Goal: Transaction & Acquisition: Purchase product/service

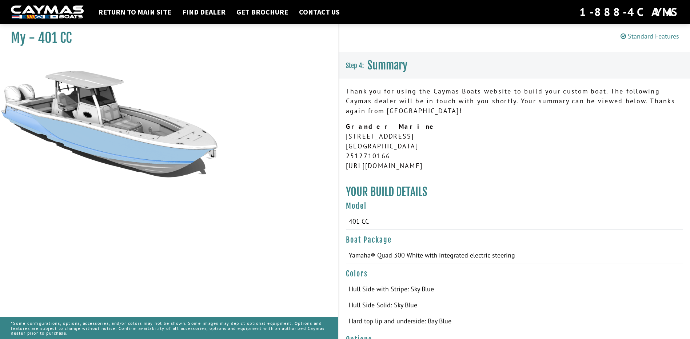
scroll to position [216, 0]
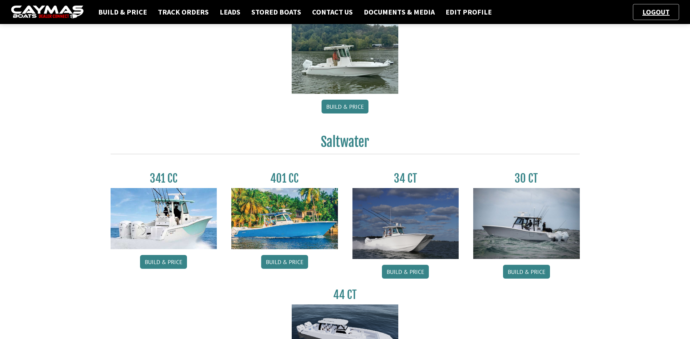
scroll to position [218, 0]
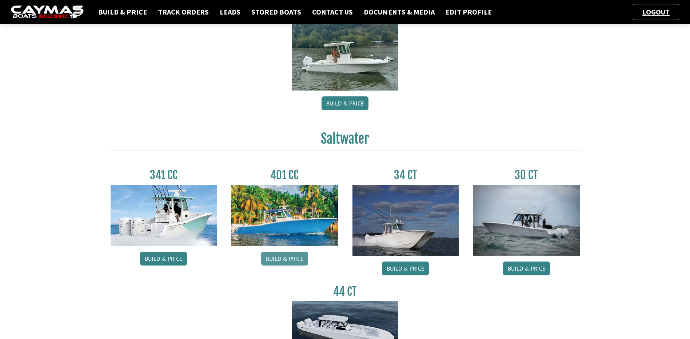
click at [297, 257] on link "Build & Price" at bounding box center [284, 259] width 47 height 14
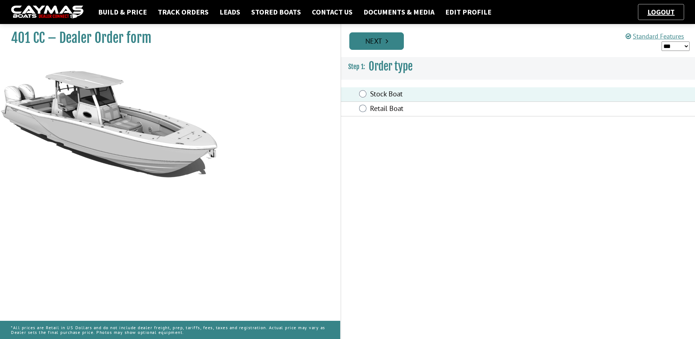
click at [375, 40] on link "Next" at bounding box center [376, 40] width 55 height 17
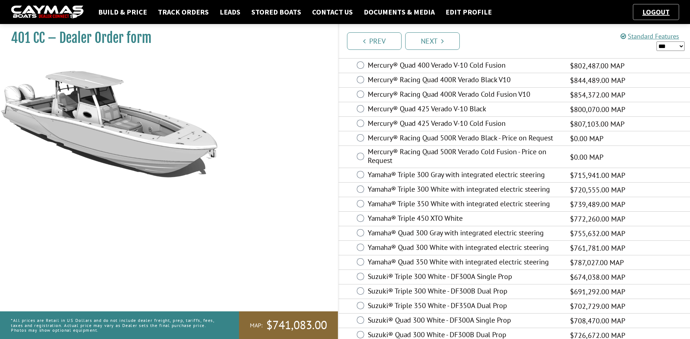
scroll to position [249, 0]
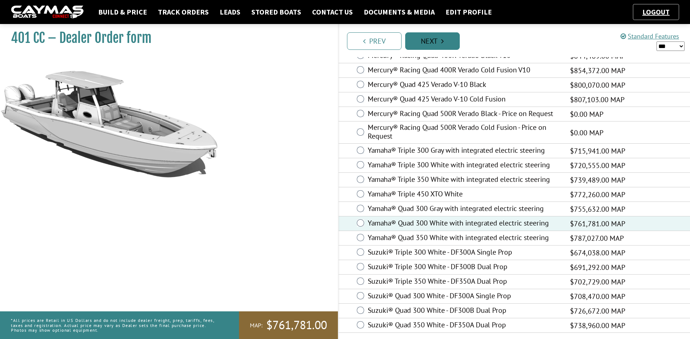
click at [439, 40] on link "Next" at bounding box center [432, 40] width 55 height 17
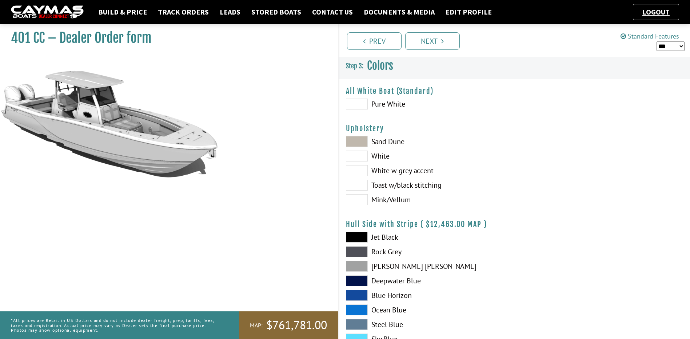
click at [362, 156] on span at bounding box center [357, 156] width 22 height 11
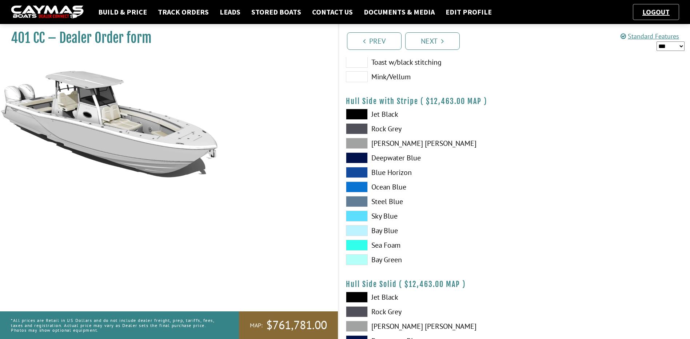
scroll to position [145, 0]
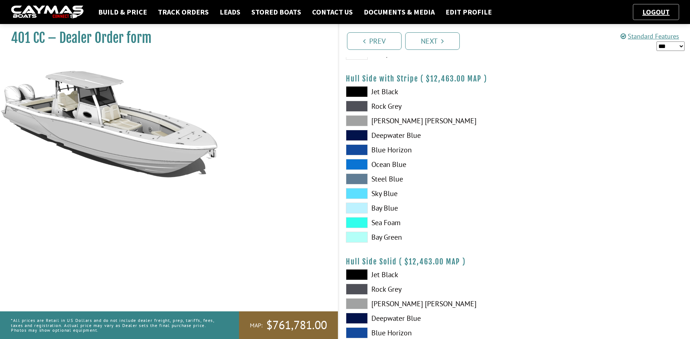
click at [364, 191] on span at bounding box center [357, 193] width 22 height 11
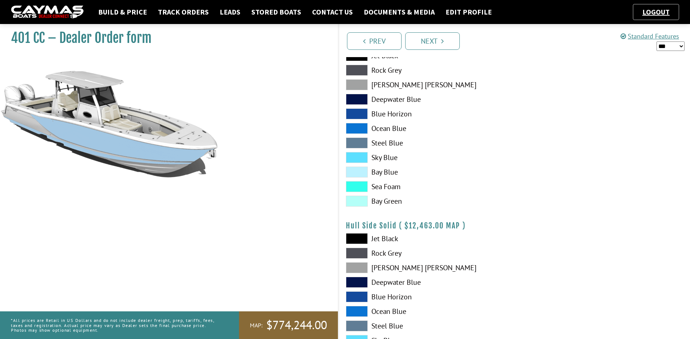
scroll to position [182, 0]
click at [359, 172] on span at bounding box center [357, 171] width 22 height 11
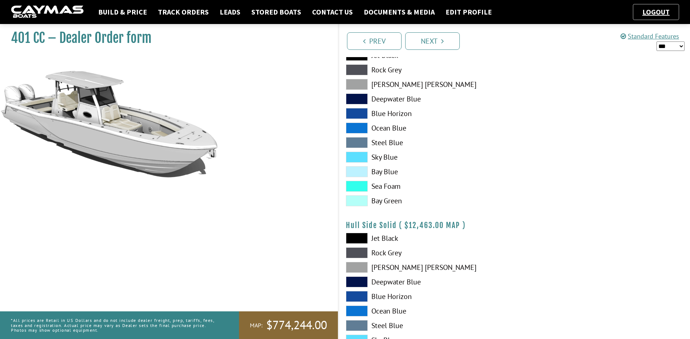
click at [358, 155] on span at bounding box center [357, 157] width 22 height 11
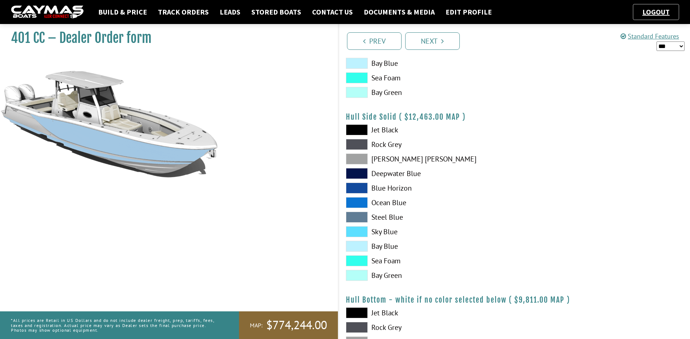
scroll to position [291, 0]
click at [362, 232] on span at bounding box center [357, 230] width 22 height 11
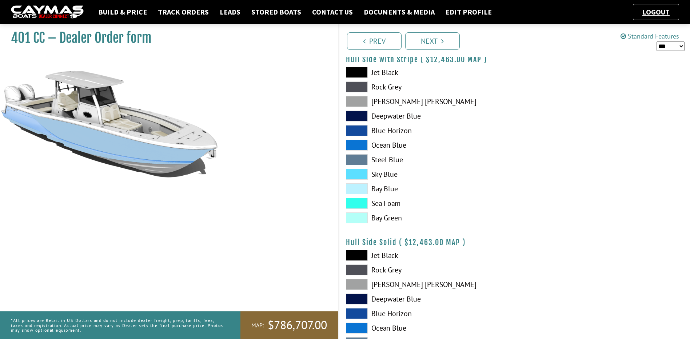
scroll to position [145, 0]
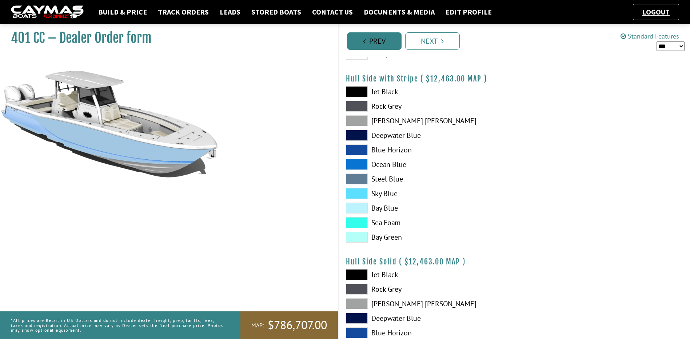
click at [382, 36] on link "Prev" at bounding box center [374, 40] width 55 height 17
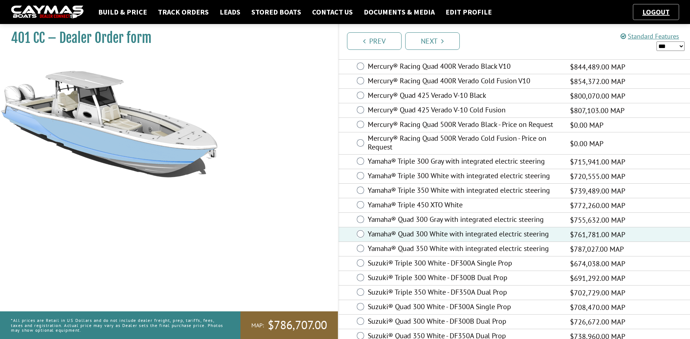
scroll to position [249, 0]
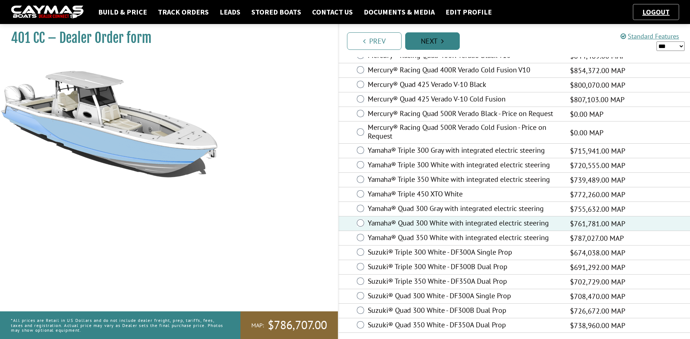
click at [432, 44] on link "Next" at bounding box center [432, 40] width 55 height 17
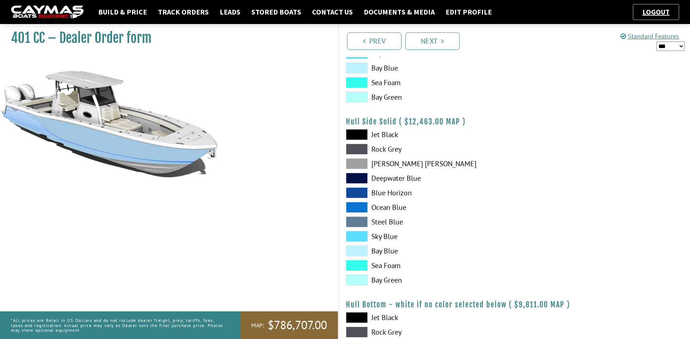
scroll to position [291, 0]
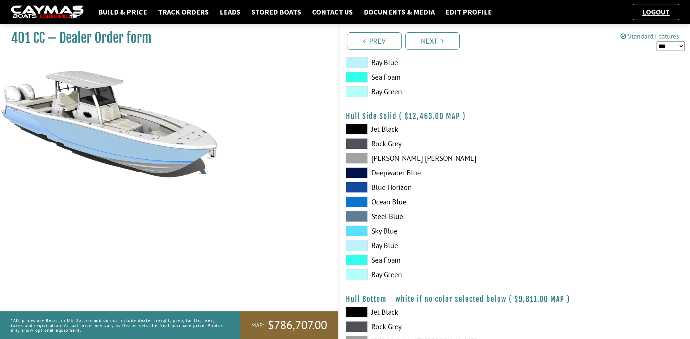
click at [361, 234] on span at bounding box center [357, 230] width 22 height 11
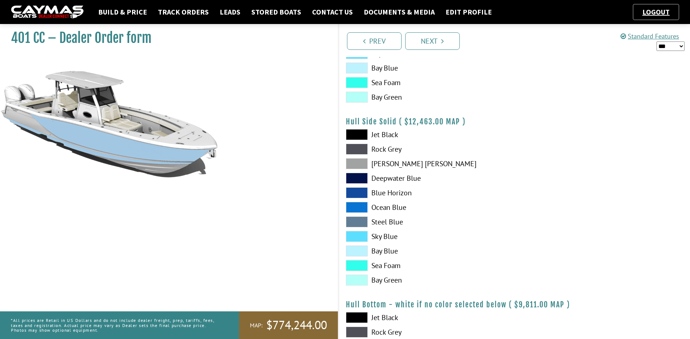
scroll to position [327, 0]
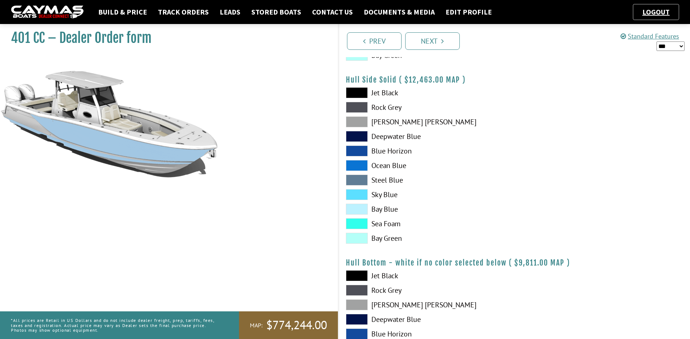
click at [355, 195] on span at bounding box center [357, 194] width 22 height 11
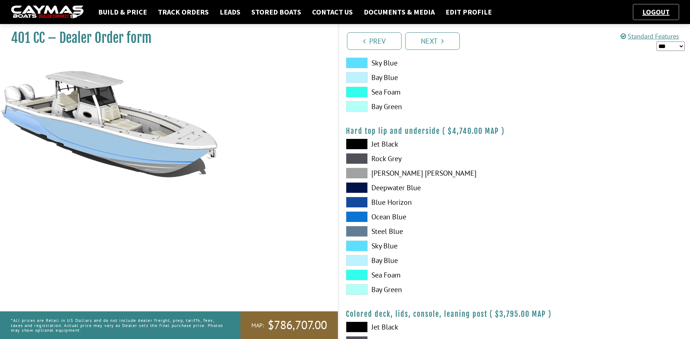
scroll to position [654, 0]
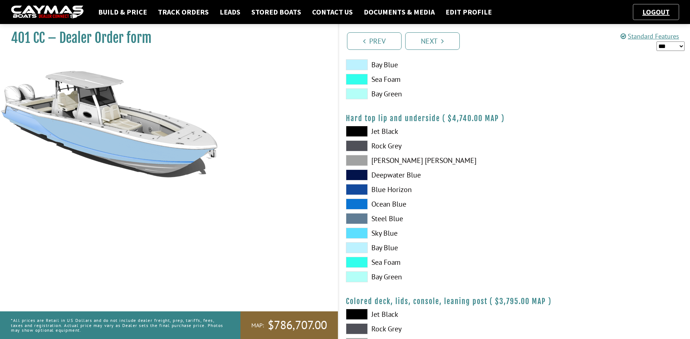
click at [358, 249] on span at bounding box center [357, 247] width 22 height 11
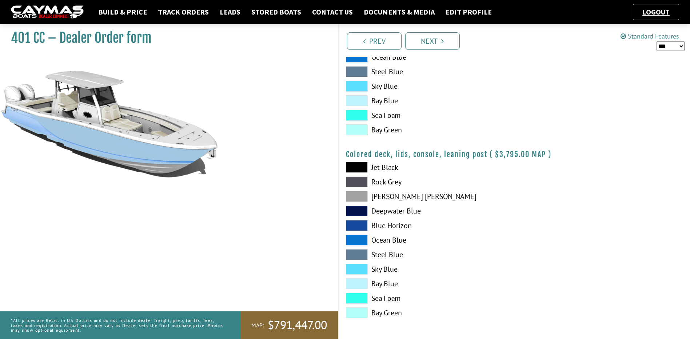
scroll to position [802, 0]
click at [443, 40] on icon "Pagination" at bounding box center [442, 40] width 3 height 7
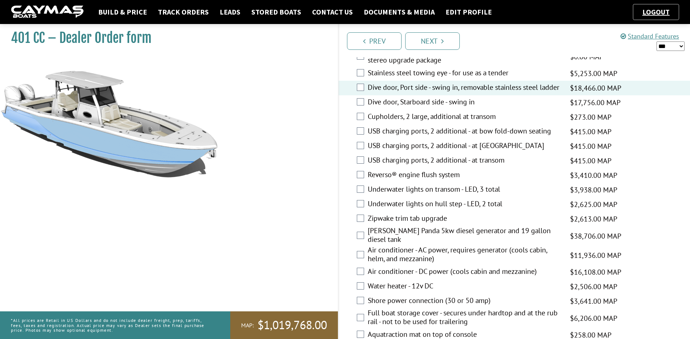
scroll to position [364, 0]
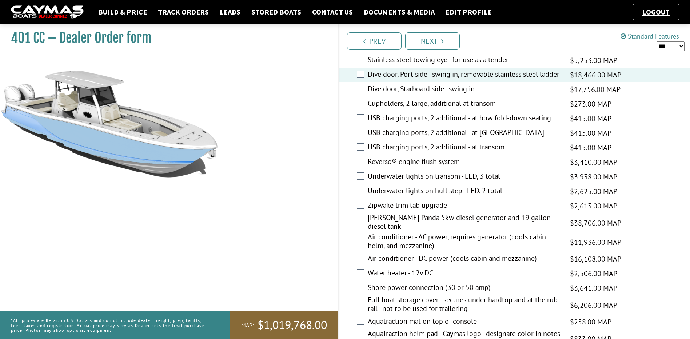
click at [364, 165] on div "Reverso® engine flush system $3,410.00 MAP $3,410.00 MSRP $2,046.00 $3,410.00" at bounding box center [514, 162] width 352 height 15
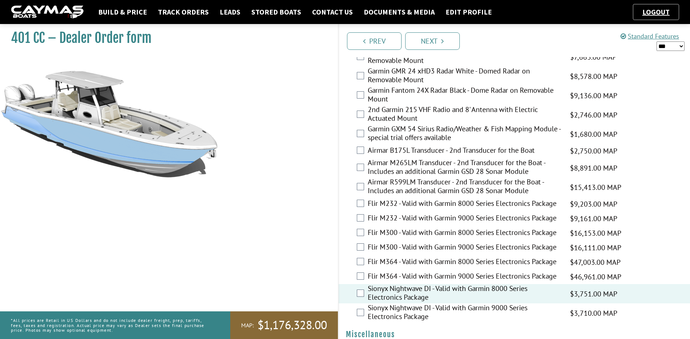
scroll to position [1524, 0]
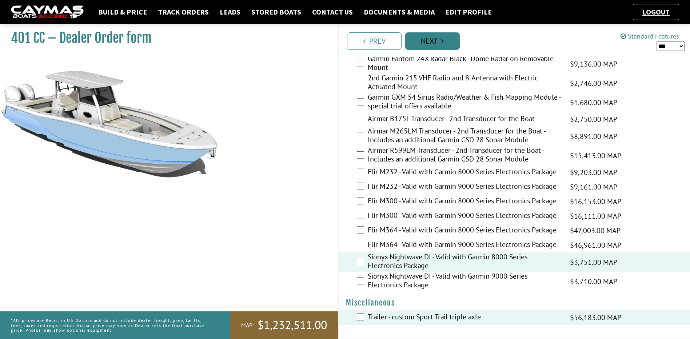
click at [438, 41] on link "Next" at bounding box center [432, 40] width 55 height 17
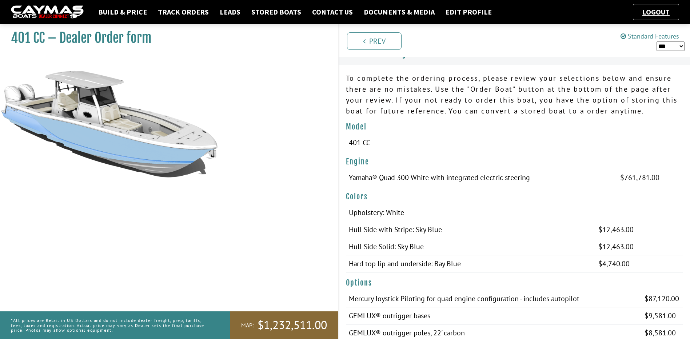
scroll to position [0, 0]
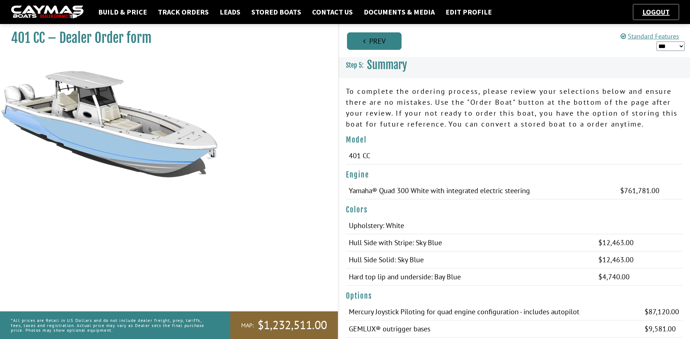
click at [377, 35] on link "Prev" at bounding box center [374, 40] width 55 height 17
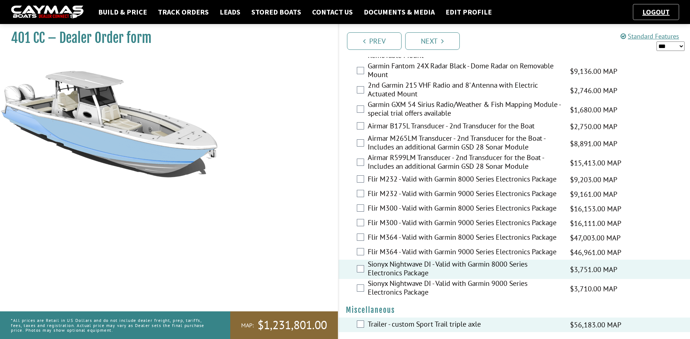
scroll to position [1524, 0]
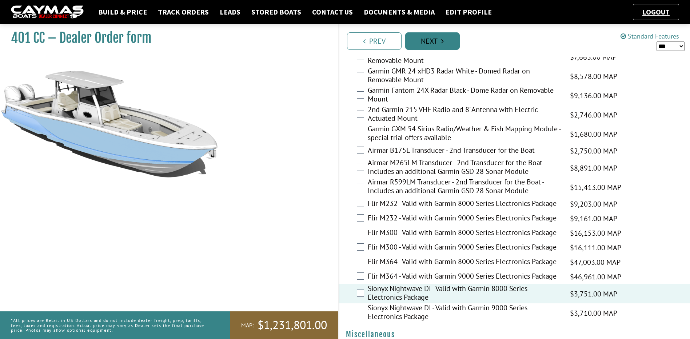
click at [441, 45] on link "Next" at bounding box center [432, 40] width 55 height 17
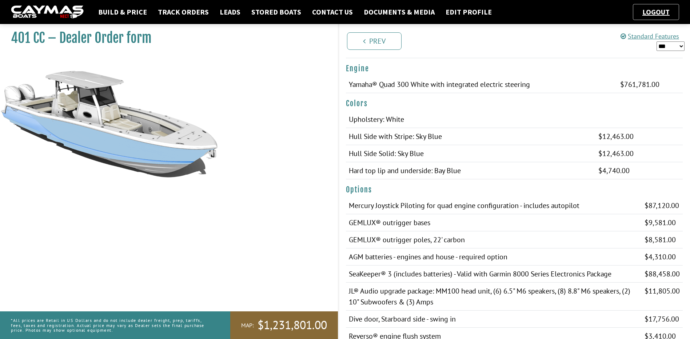
scroll to position [109, 0]
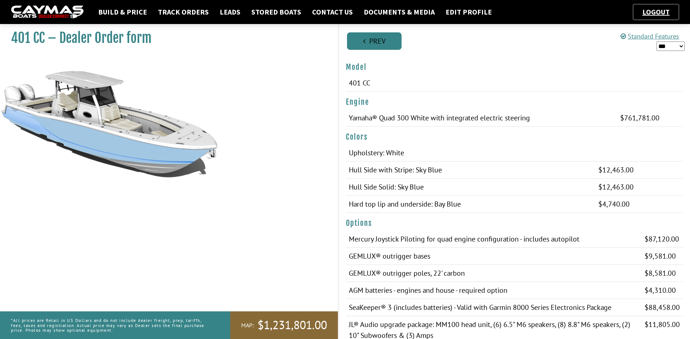
click at [360, 48] on link "Prev" at bounding box center [374, 40] width 55 height 17
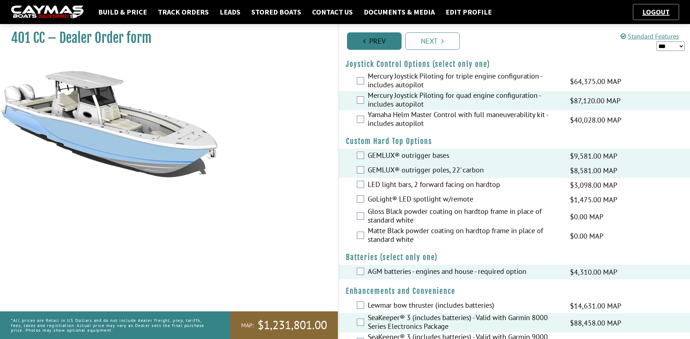
scroll to position [0, 0]
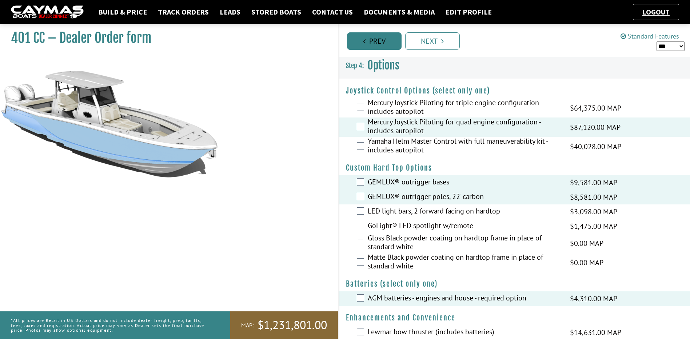
click at [361, 47] on link "Prev" at bounding box center [374, 40] width 55 height 17
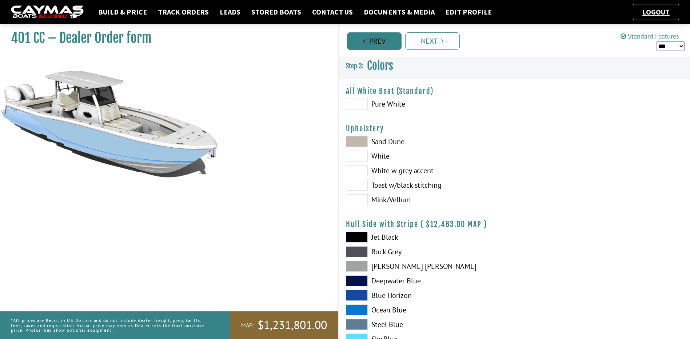
click at [361, 47] on link "Prev" at bounding box center [374, 40] width 55 height 17
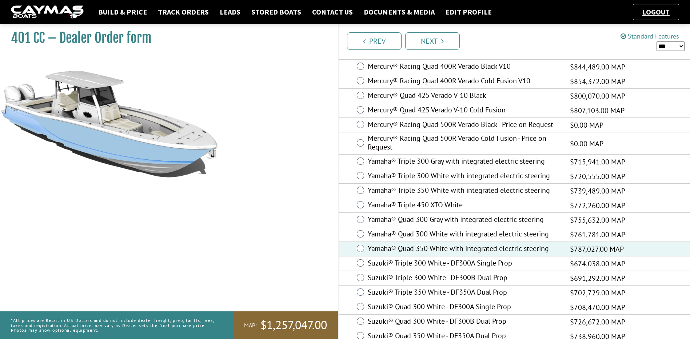
scroll to position [249, 0]
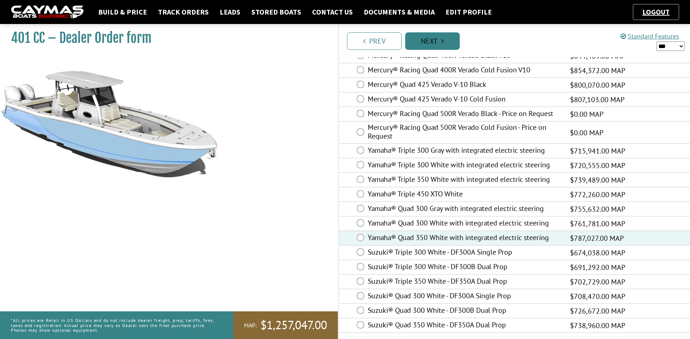
click at [440, 41] on link "Next" at bounding box center [432, 40] width 55 height 17
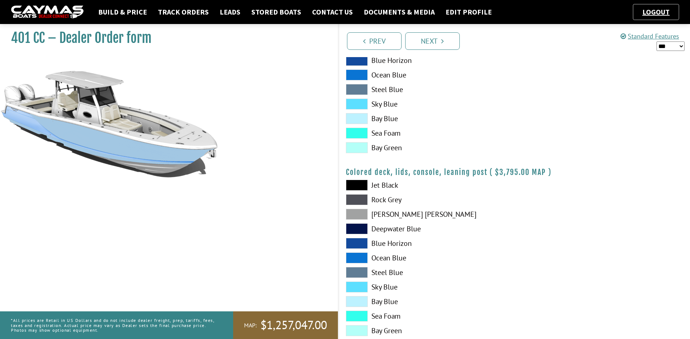
scroll to position [800, 0]
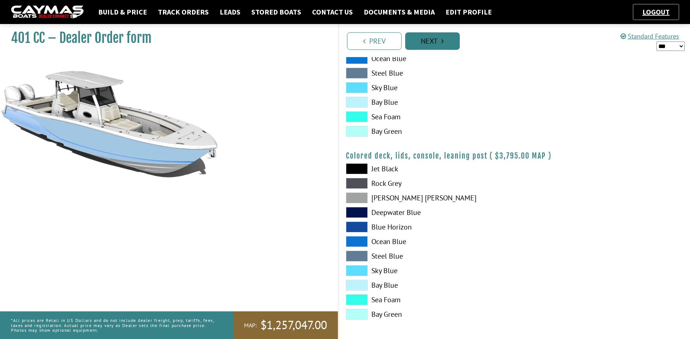
click at [442, 46] on link "Next" at bounding box center [432, 40] width 55 height 17
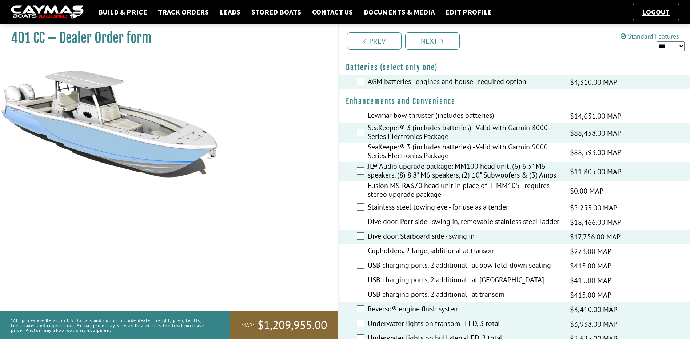
scroll to position [218, 0]
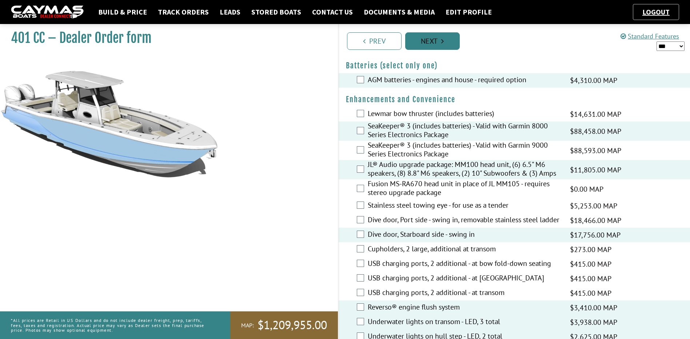
click at [438, 43] on link "Next" at bounding box center [432, 40] width 55 height 17
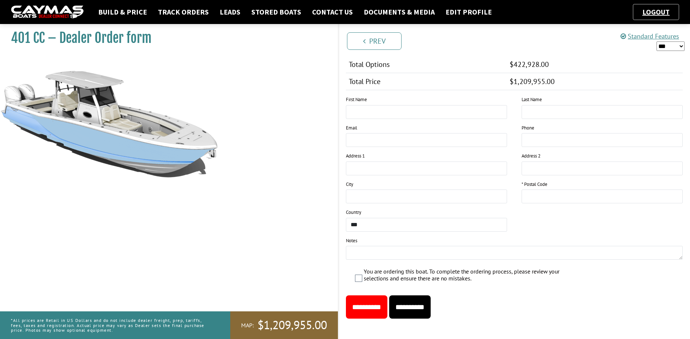
scroll to position [740, 0]
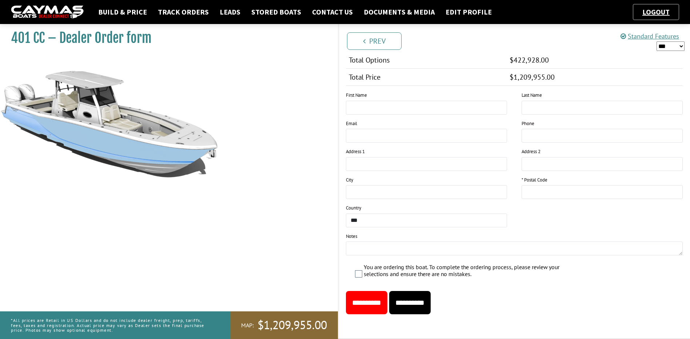
click at [430, 303] on input "**********" at bounding box center [409, 302] width 41 height 23
click at [644, 258] on div "Notes" at bounding box center [514, 247] width 352 height 28
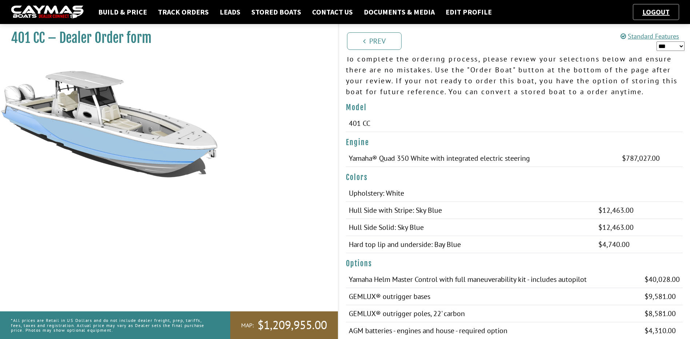
scroll to position [0, 0]
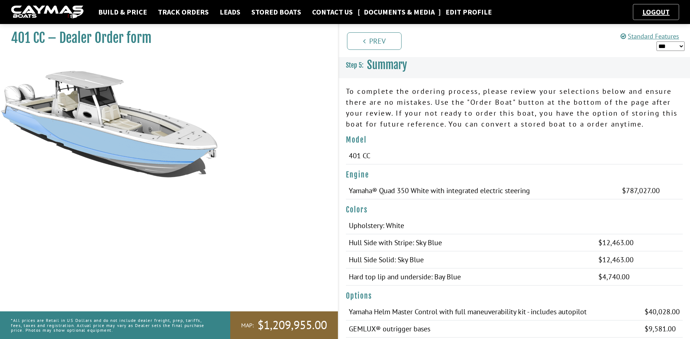
click at [379, 13] on link "Documents & Media" at bounding box center [399, 11] width 78 height 9
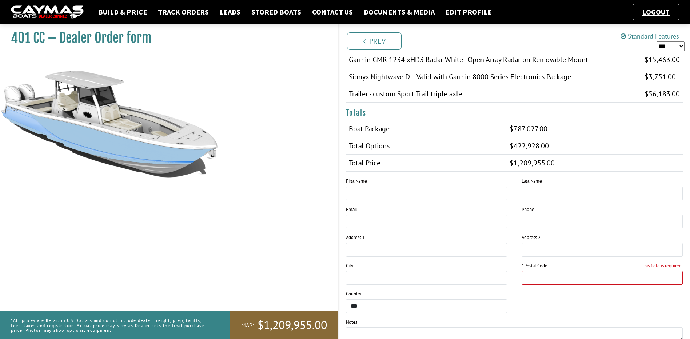
scroll to position [618, 0]
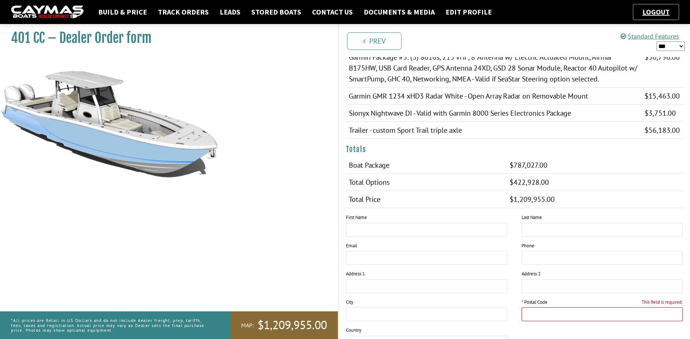
click at [537, 317] on input "This field is required." at bounding box center [601, 314] width 161 height 14
type input "*****"
click at [561, 331] on div "* First Name * Last Name Email Phone Address 1 Address 2 City" at bounding box center [514, 298] width 352 height 169
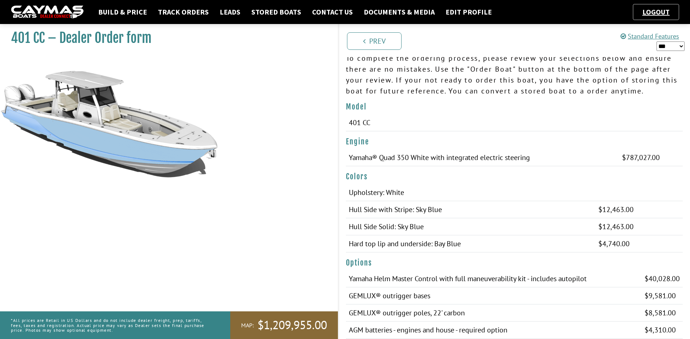
scroll to position [0, 0]
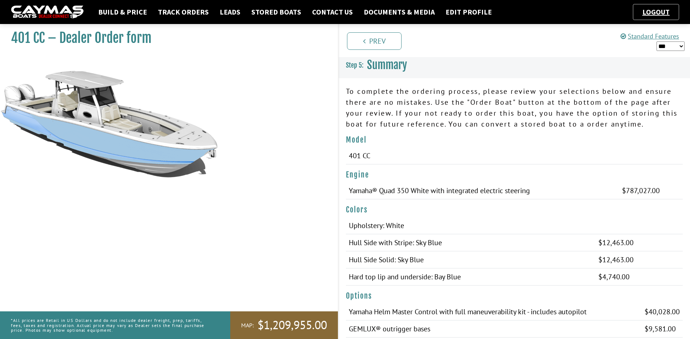
click at [664, 49] on select "*** ****** ******" at bounding box center [670, 45] width 28 height 9
click at [656, 41] on select "*** ****** ******" at bounding box center [670, 45] width 28 height 9
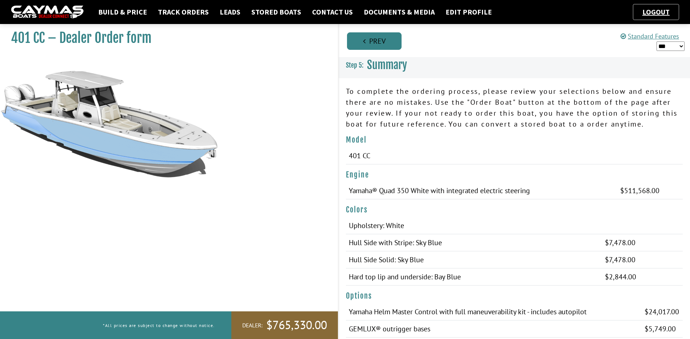
click at [362, 41] on link "Prev" at bounding box center [374, 40] width 55 height 17
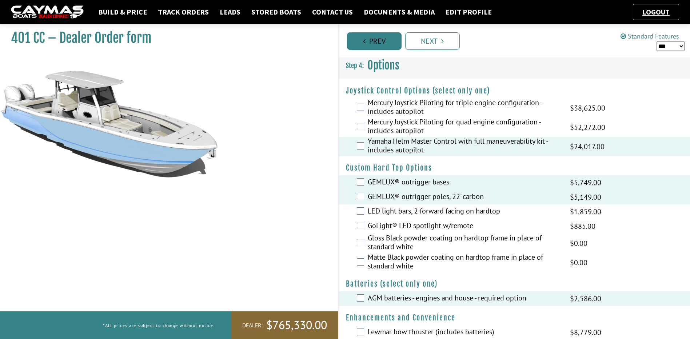
click at [363, 42] on icon "Pagination" at bounding box center [364, 40] width 3 height 7
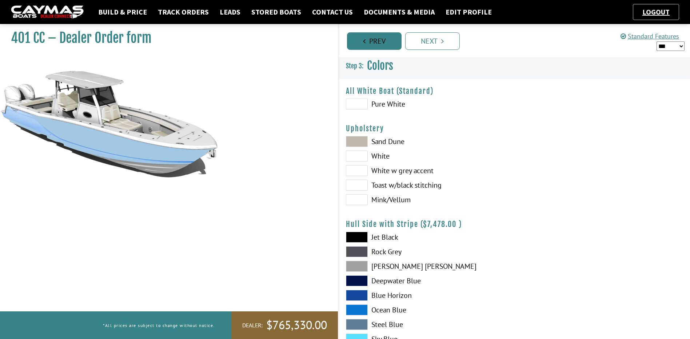
click at [363, 42] on icon "Pagination" at bounding box center [364, 40] width 3 height 7
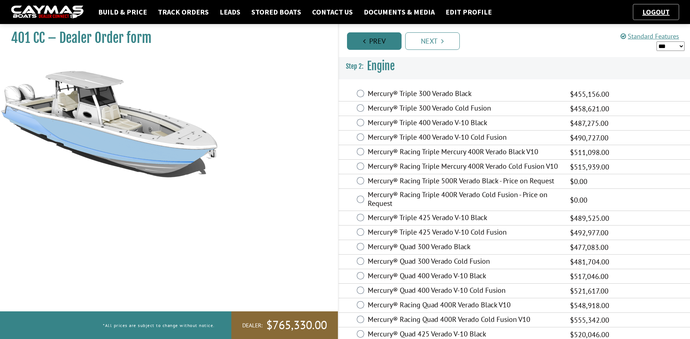
click at [363, 42] on icon "Pagination" at bounding box center [364, 40] width 3 height 7
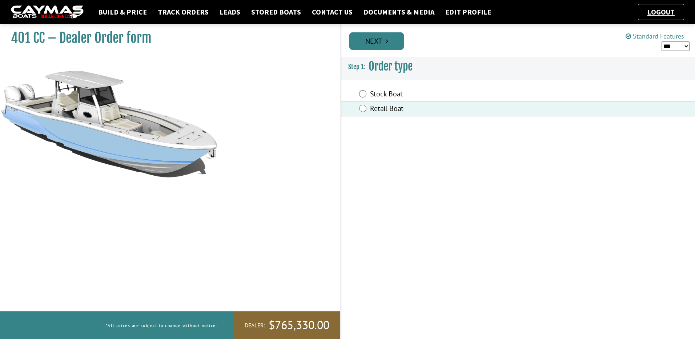
click at [382, 44] on link "Next" at bounding box center [376, 40] width 55 height 17
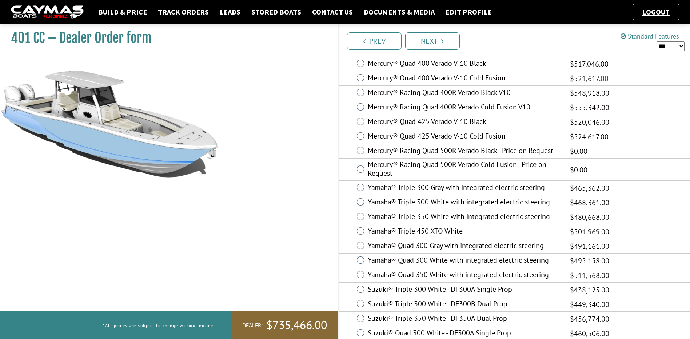
scroll to position [249, 0]
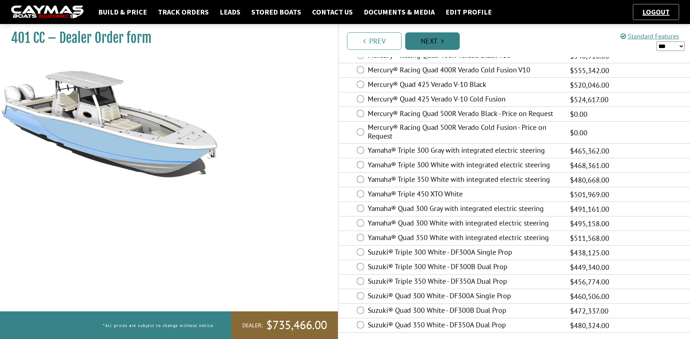
click at [425, 39] on link "Next" at bounding box center [432, 40] width 55 height 17
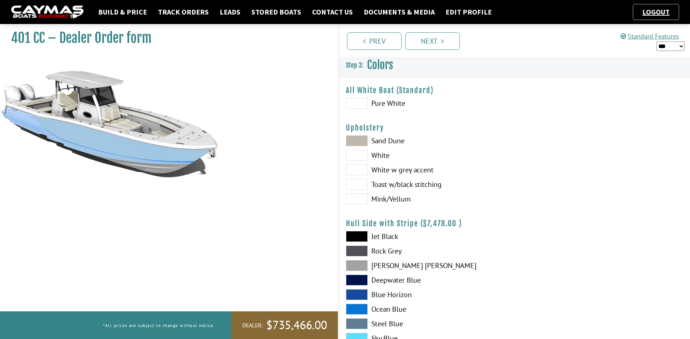
scroll to position [0, 0]
click at [351, 100] on span at bounding box center [357, 104] width 22 height 11
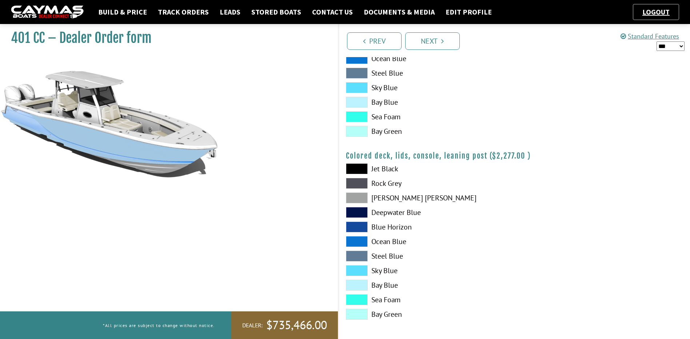
scroll to position [802, 0]
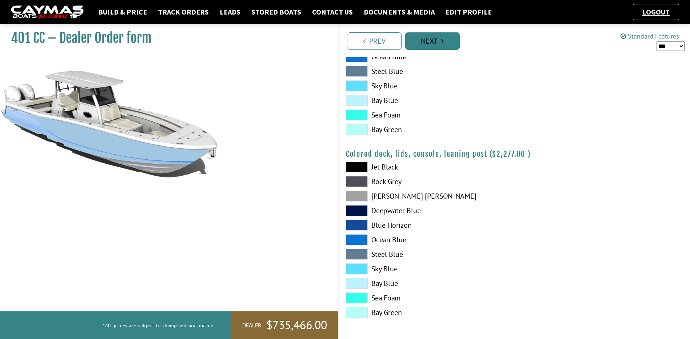
click at [437, 45] on link "Next" at bounding box center [432, 40] width 55 height 17
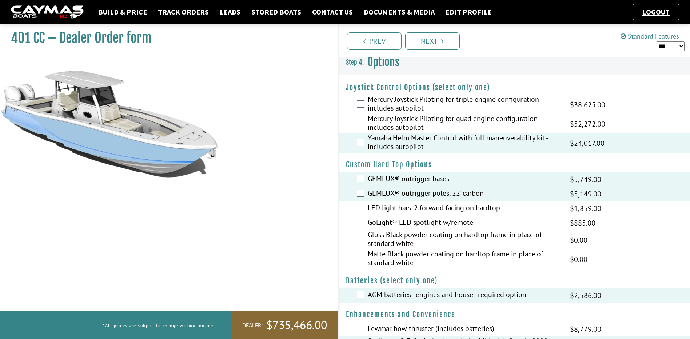
scroll to position [0, 0]
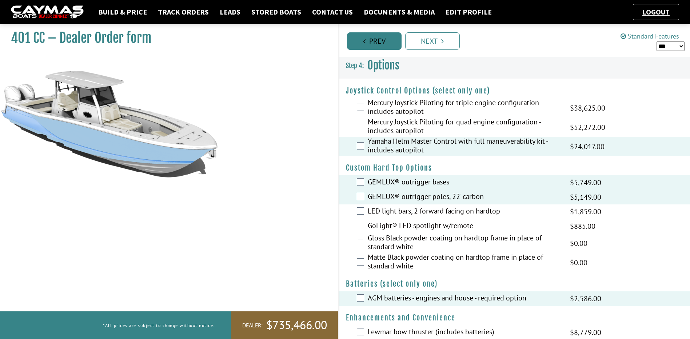
click at [371, 36] on link "Prev" at bounding box center [374, 40] width 55 height 17
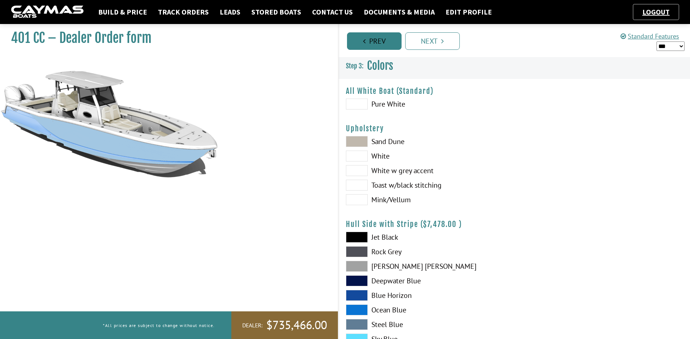
click at [371, 36] on link "Prev" at bounding box center [374, 40] width 55 height 17
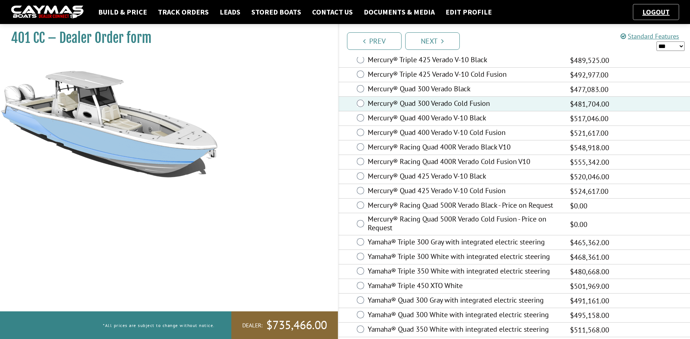
scroll to position [68, 0]
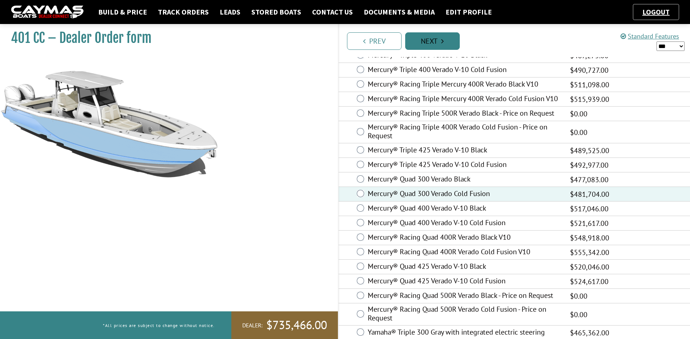
click at [430, 43] on link "Next" at bounding box center [432, 40] width 55 height 17
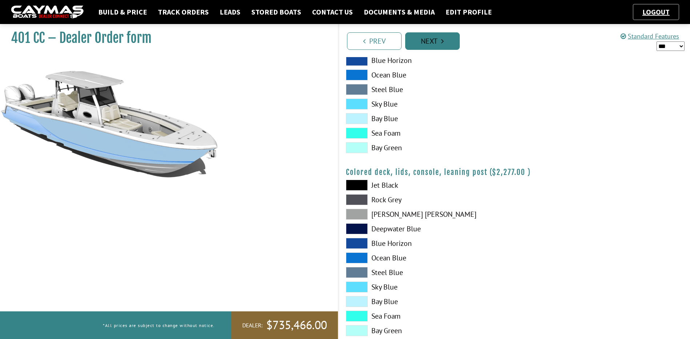
scroll to position [802, 0]
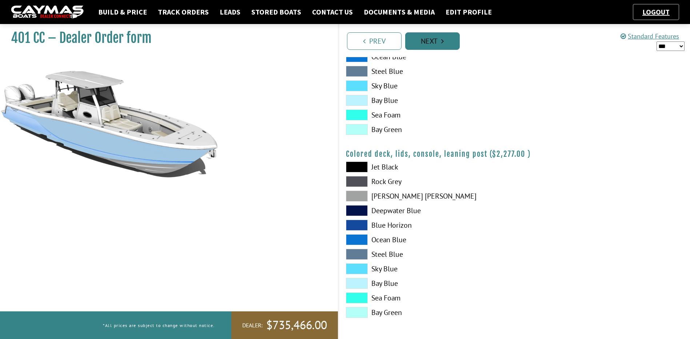
click at [437, 45] on link "Next" at bounding box center [432, 40] width 55 height 17
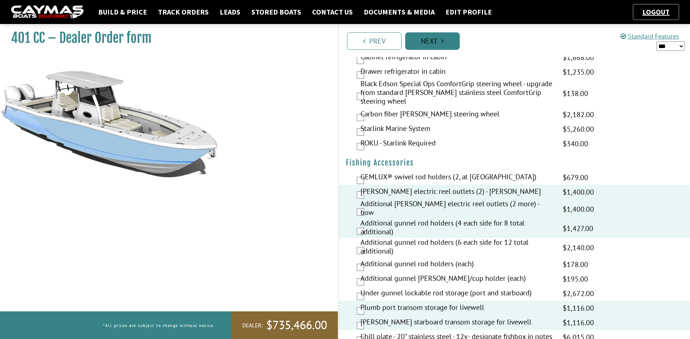
scroll to position [0, 0]
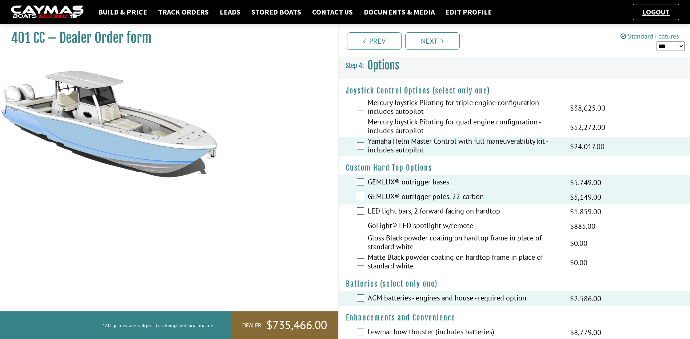
click at [357, 103] on div "Mercury Joystick Piloting for triple engine configuration - includes autopilot …" at bounding box center [514, 107] width 352 height 19
click at [373, 42] on link "Prev" at bounding box center [374, 40] width 55 height 17
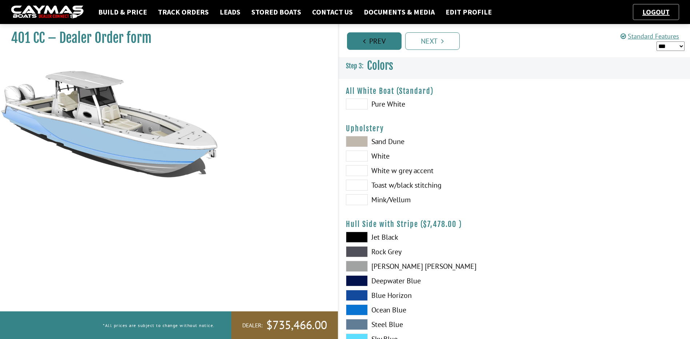
click at [372, 46] on link "Prev" at bounding box center [374, 40] width 55 height 17
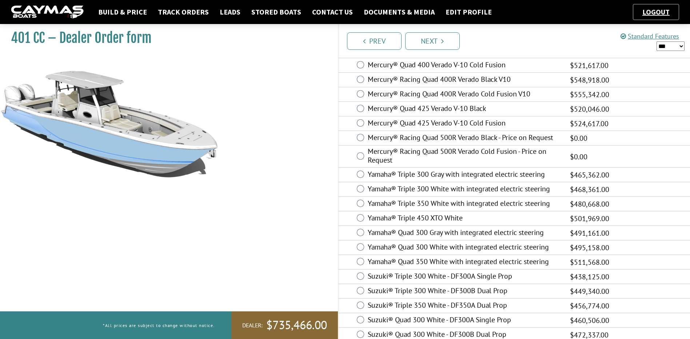
scroll to position [249, 0]
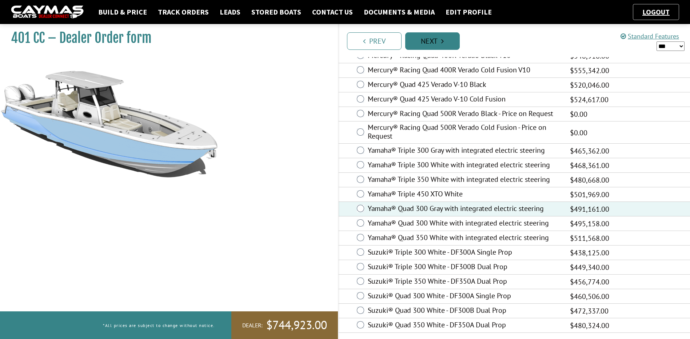
click at [427, 40] on link "Next" at bounding box center [432, 40] width 55 height 17
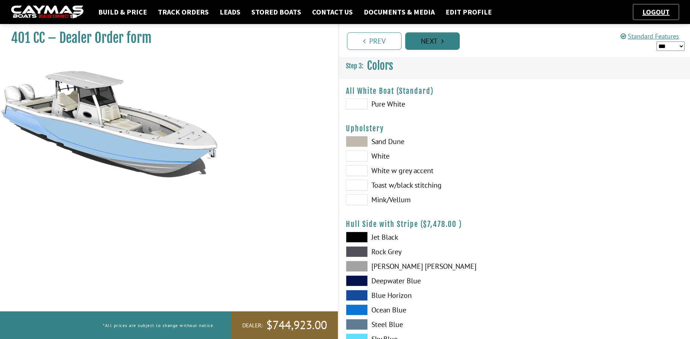
click at [427, 40] on link "Next" at bounding box center [432, 40] width 55 height 17
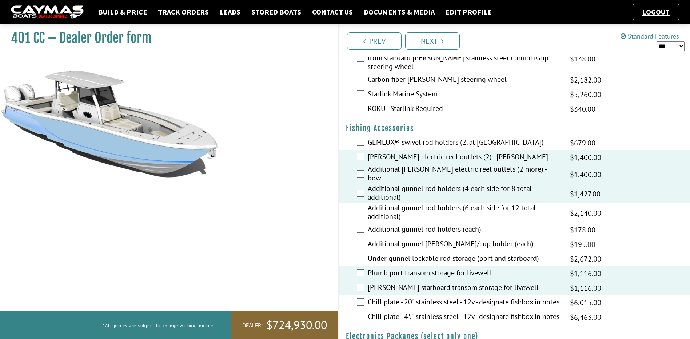
scroll to position [873, 0]
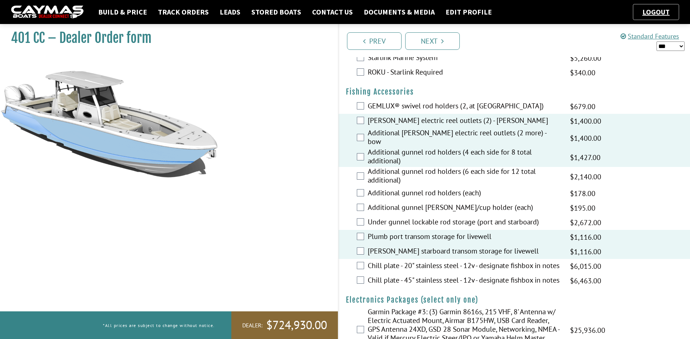
click at [364, 234] on div "Plumb port transom storage for livewell $1,860.00 MAP $1,860.00 MSRP $1,116.00 …" at bounding box center [514, 237] width 352 height 15
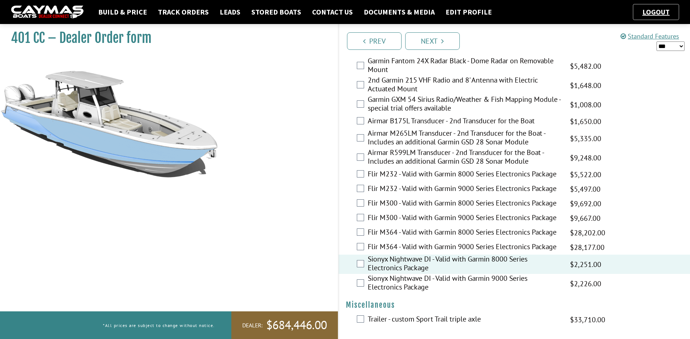
scroll to position [1524, 0]
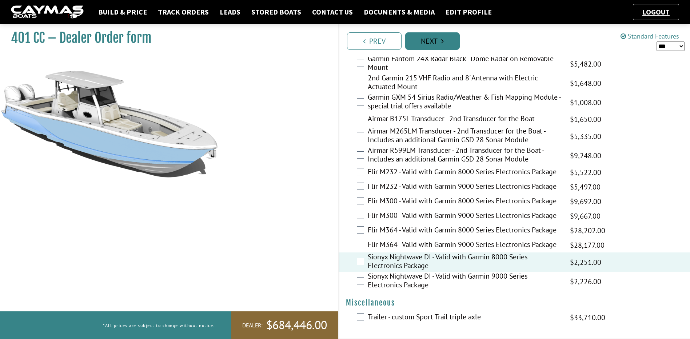
click at [444, 43] on link "Next" at bounding box center [432, 40] width 55 height 17
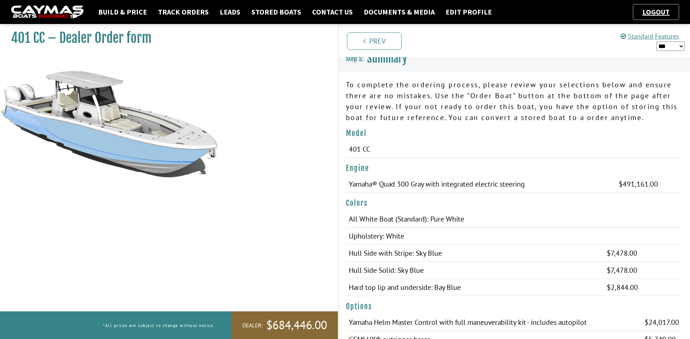
scroll to position [0, 0]
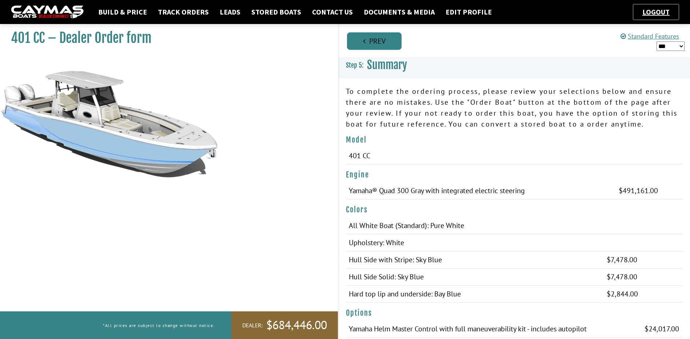
click at [367, 44] on link "Prev" at bounding box center [374, 40] width 55 height 17
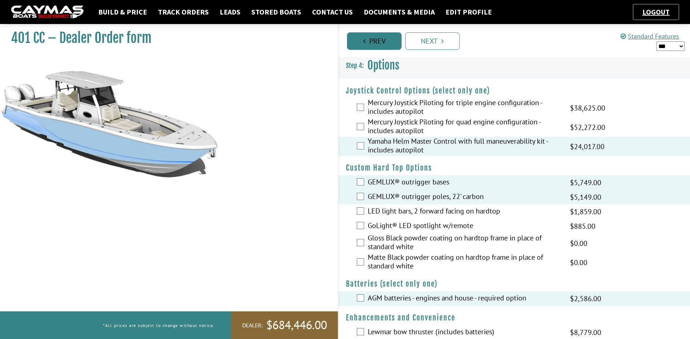
click at [367, 44] on link "Prev" at bounding box center [374, 40] width 55 height 17
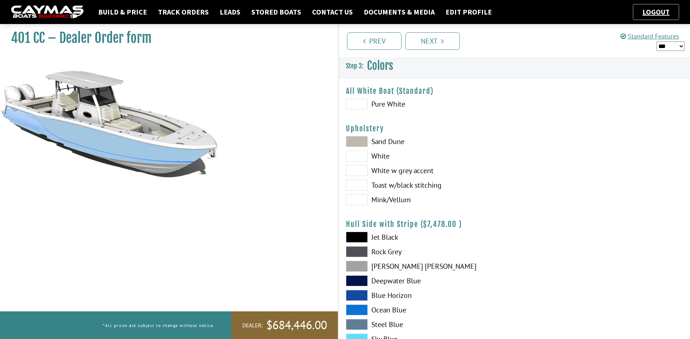
click at [354, 102] on span at bounding box center [357, 104] width 22 height 11
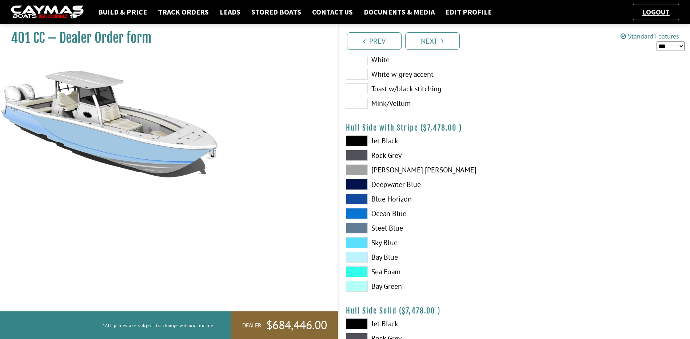
scroll to position [109, 0]
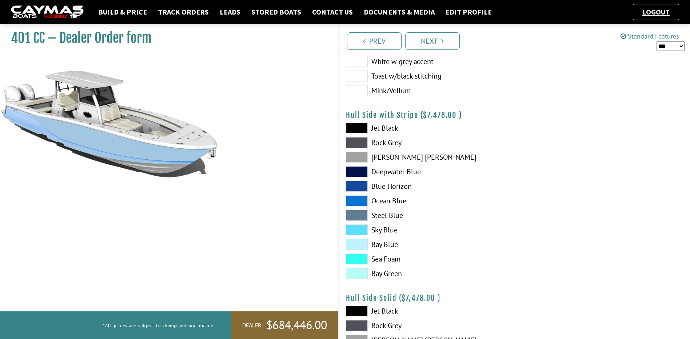
click at [360, 228] on span at bounding box center [357, 229] width 22 height 11
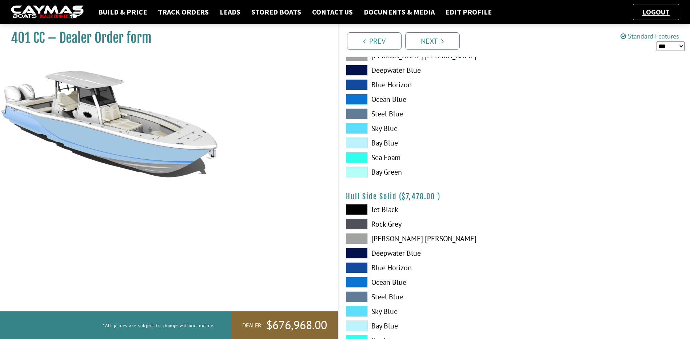
scroll to position [255, 0]
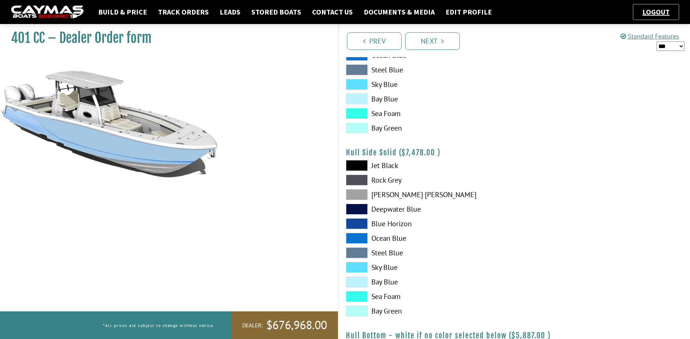
click at [357, 266] on span at bounding box center [357, 267] width 22 height 11
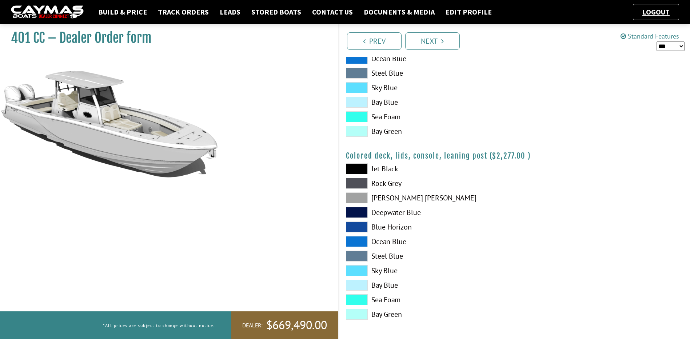
scroll to position [802, 0]
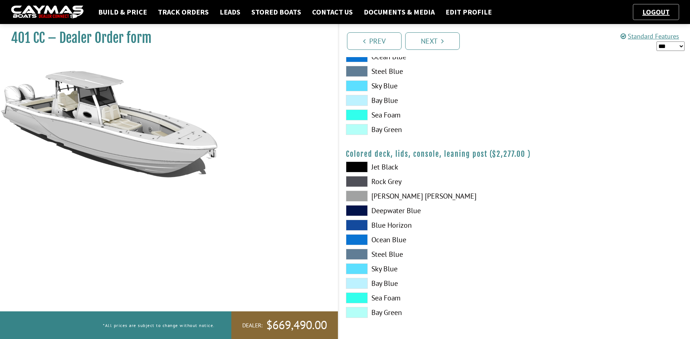
click at [352, 100] on span at bounding box center [357, 100] width 22 height 11
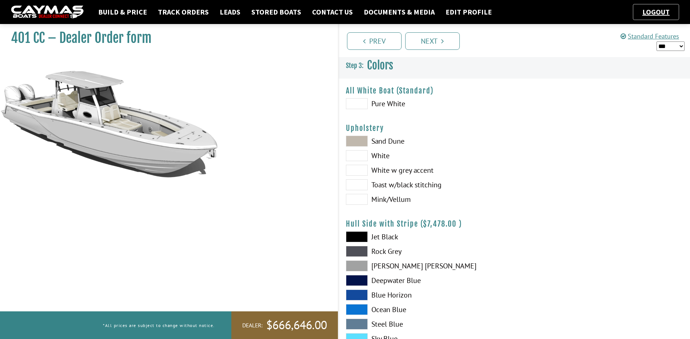
scroll to position [0, 0]
click at [423, 43] on link "Next" at bounding box center [432, 40] width 55 height 17
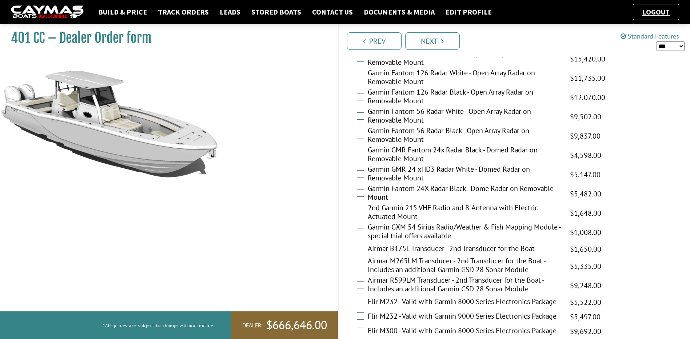
scroll to position [1270, 0]
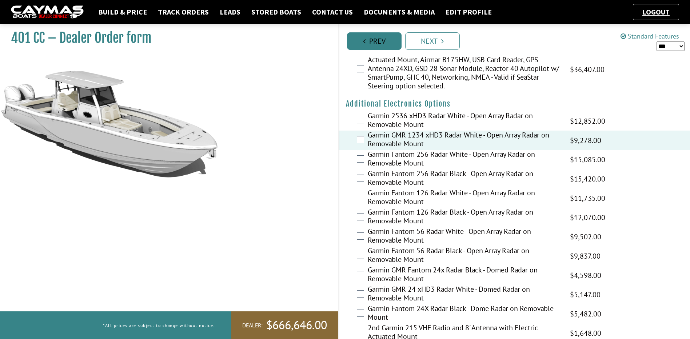
click at [366, 48] on link "Prev" at bounding box center [374, 40] width 55 height 17
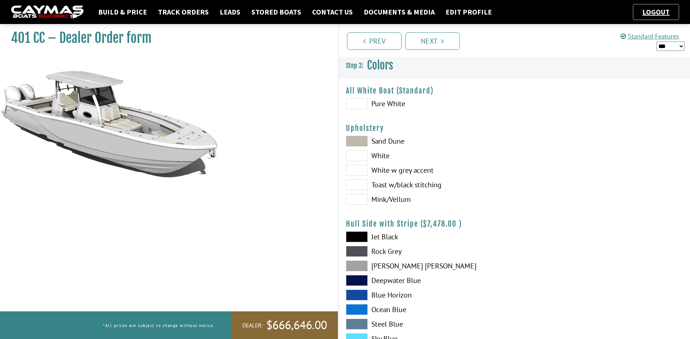
scroll to position [0, 0]
click at [373, 51] on div "Prev Next" at bounding box center [514, 40] width 352 height 33
click at [367, 40] on link "Prev" at bounding box center [374, 40] width 55 height 17
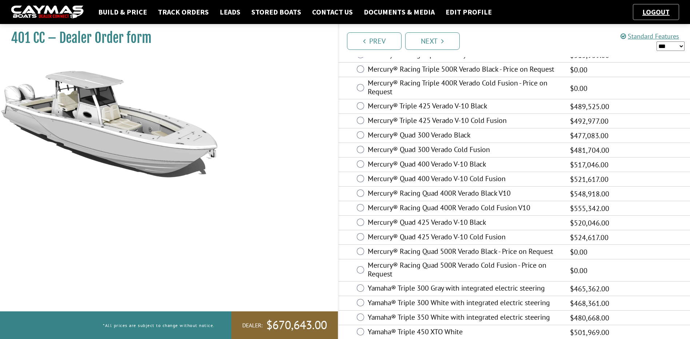
scroll to position [109, 0]
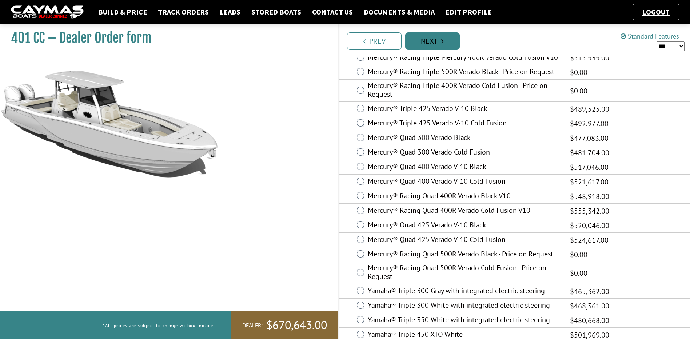
click at [433, 37] on link "Next" at bounding box center [432, 40] width 55 height 17
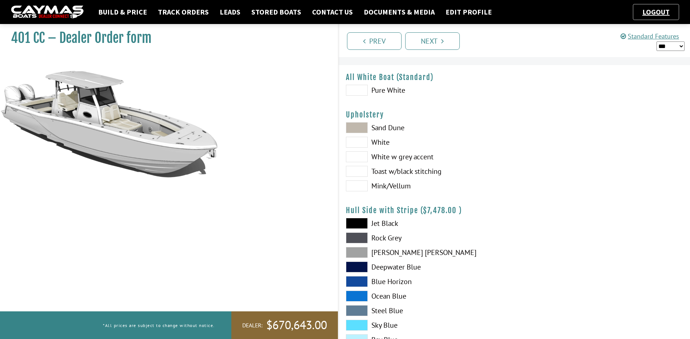
scroll to position [0, 0]
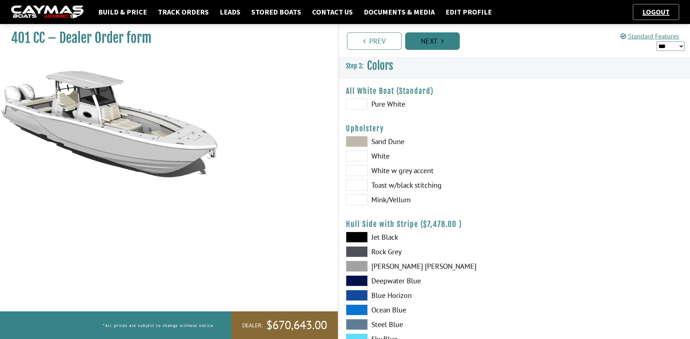
click at [435, 43] on link "Next" at bounding box center [432, 40] width 55 height 17
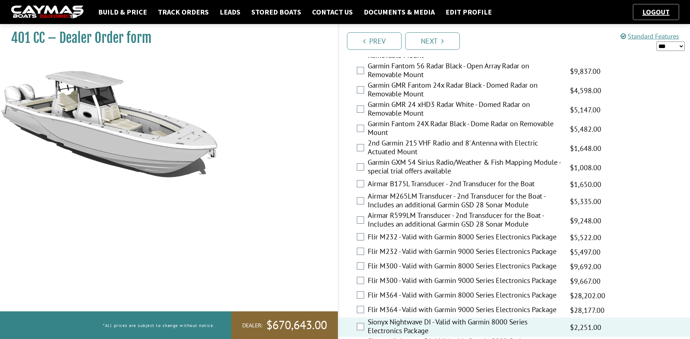
scroll to position [1524, 0]
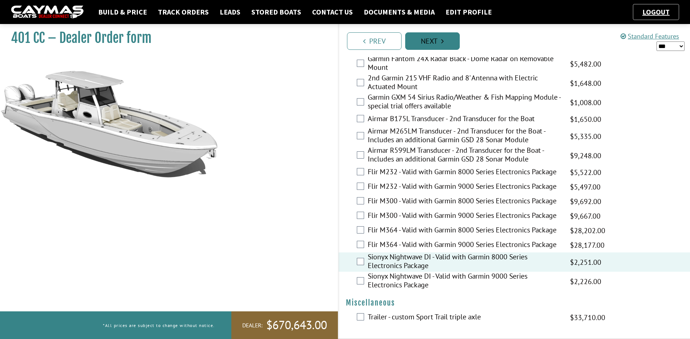
click at [432, 46] on link "Next" at bounding box center [432, 40] width 55 height 17
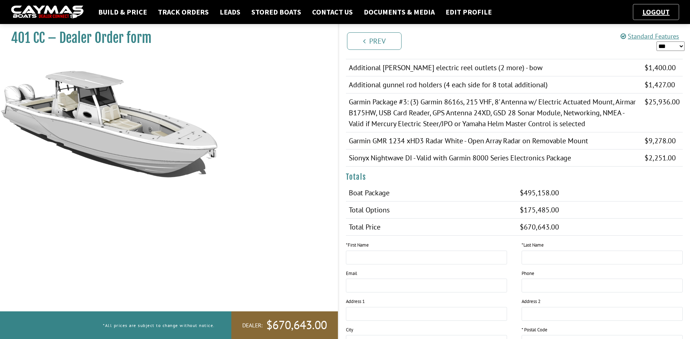
scroll to position [364, 0]
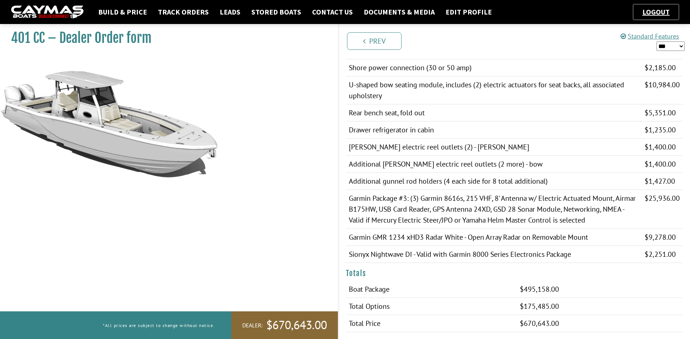
click at [673, 47] on select "*** ****** ******" at bounding box center [670, 45] width 28 height 9
click at [656, 41] on select "*** ****** ******" at bounding box center [670, 45] width 28 height 9
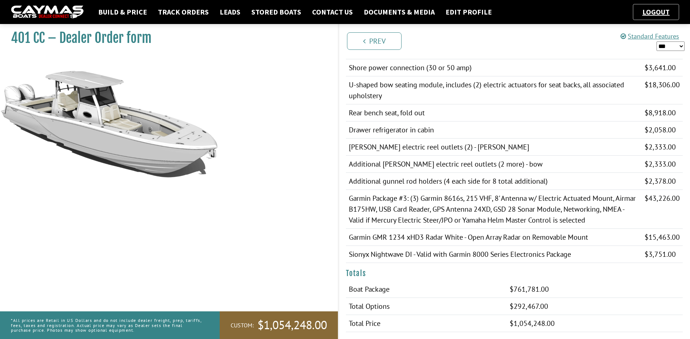
click at [668, 53] on div "Prev Next" at bounding box center [514, 40] width 352 height 33
click at [669, 49] on select "*** ****** ******" at bounding box center [670, 45] width 28 height 9
click at [656, 41] on select "*** ****** ******" at bounding box center [670, 45] width 28 height 9
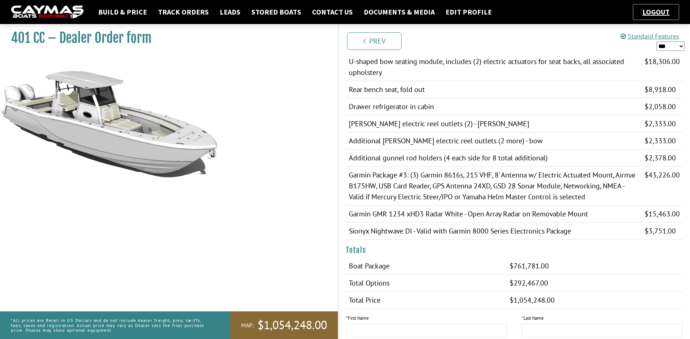
scroll to position [509, 0]
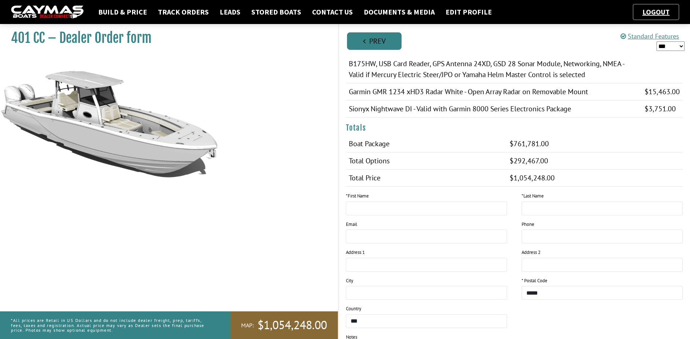
click at [387, 42] on link "Prev" at bounding box center [374, 40] width 55 height 17
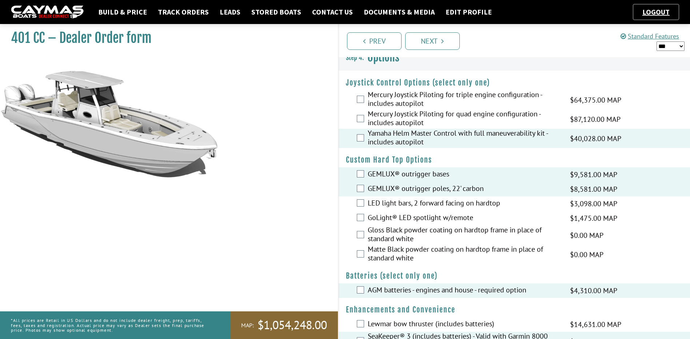
scroll to position [0, 0]
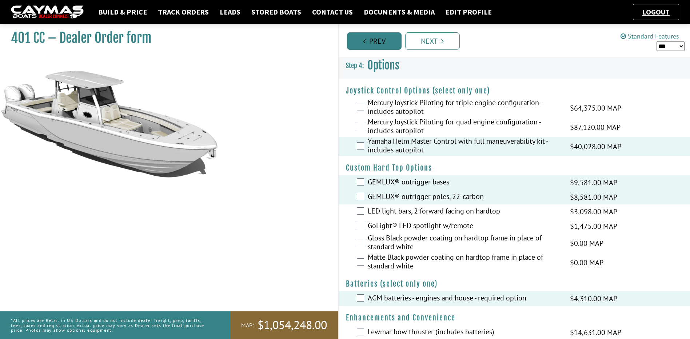
click at [366, 41] on link "Prev" at bounding box center [374, 40] width 55 height 17
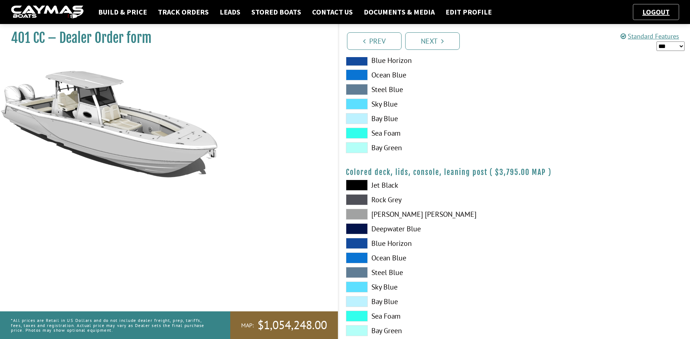
scroll to position [802, 0]
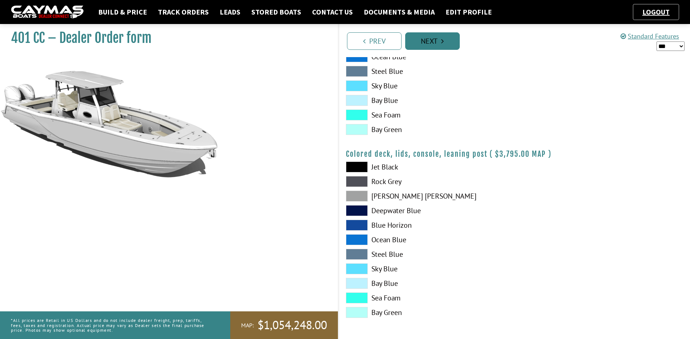
click at [428, 42] on link "Next" at bounding box center [432, 40] width 55 height 17
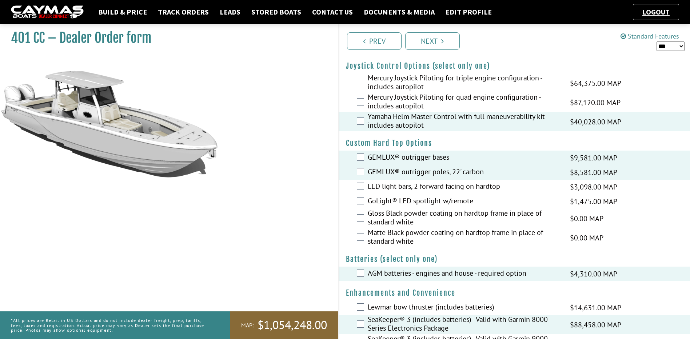
scroll to position [0, 0]
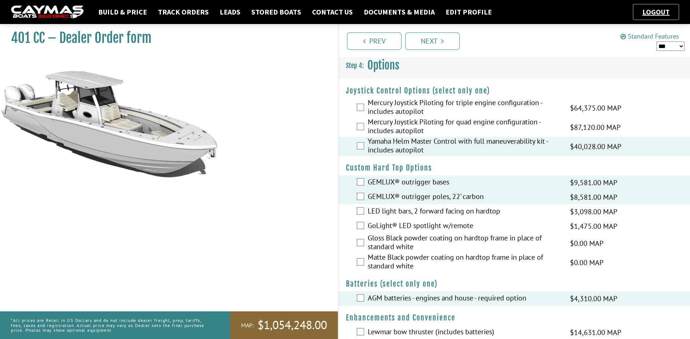
click at [632, 35] on link "Standard Features" at bounding box center [649, 36] width 59 height 8
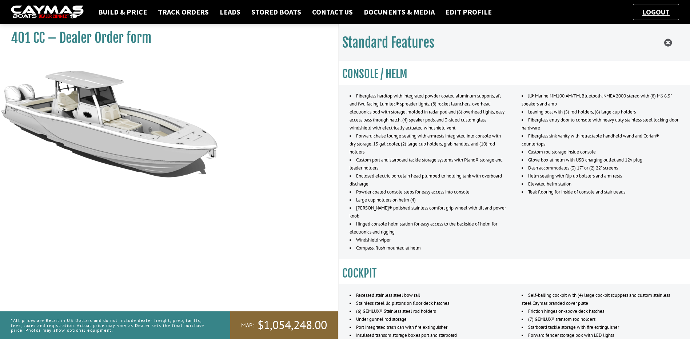
scroll to position [497, 0]
drag, startPoint x: 525, startPoint y: 96, endPoint x: 556, endPoint y: 107, distance: 33.0
click at [556, 107] on li "JL® Marine MM100 AM/FM, Bluetooth, NMEA 2000 stereo with (8) M6 6.5" speakers a…" at bounding box center [599, 101] width 157 height 16
drag, startPoint x: 556, startPoint y: 107, endPoint x: 557, endPoint y: 126, distance: 19.6
click at [557, 126] on li "Fiberglass entry door to console with heavy duty stainless steel locking door h…" at bounding box center [599, 125] width 157 height 16
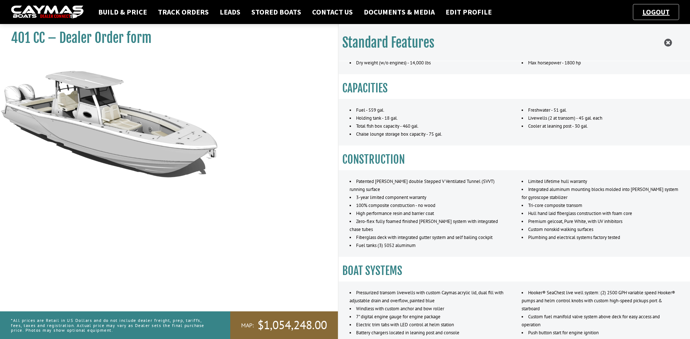
scroll to position [0, 0]
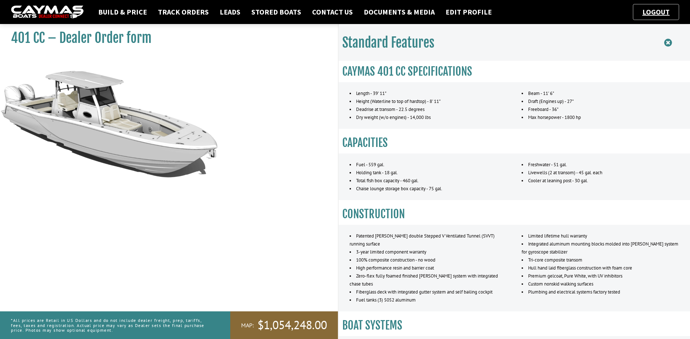
click at [666, 44] on icon at bounding box center [668, 42] width 8 height 9
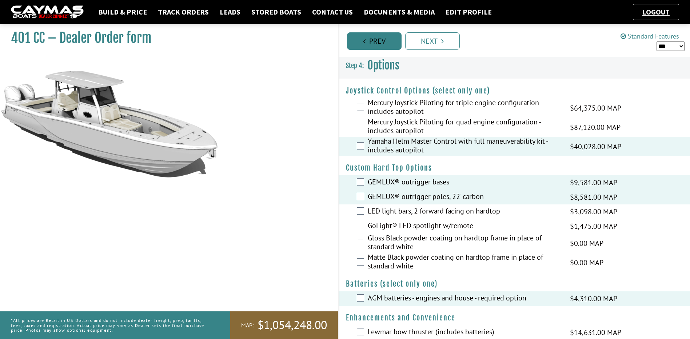
click at [366, 41] on link "Prev" at bounding box center [374, 40] width 55 height 17
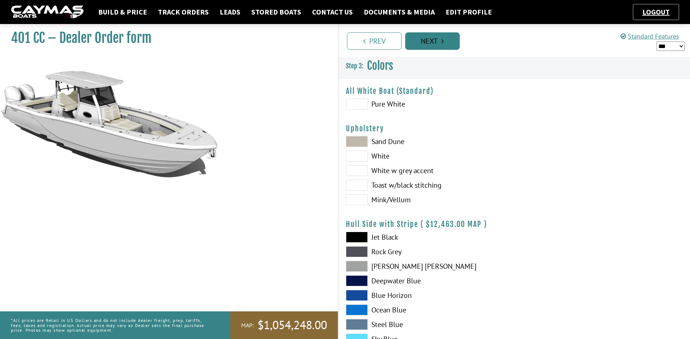
click at [428, 35] on link "Next" at bounding box center [432, 40] width 55 height 17
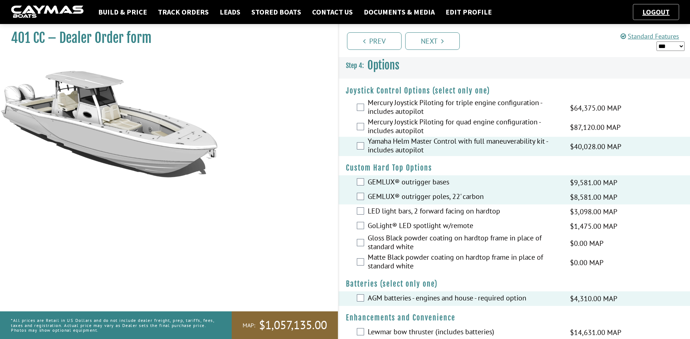
click at [671, 45] on select "*** ****** ******" at bounding box center [670, 45] width 28 height 9
click at [656, 41] on select "*** ****** ******" at bounding box center [670, 45] width 28 height 9
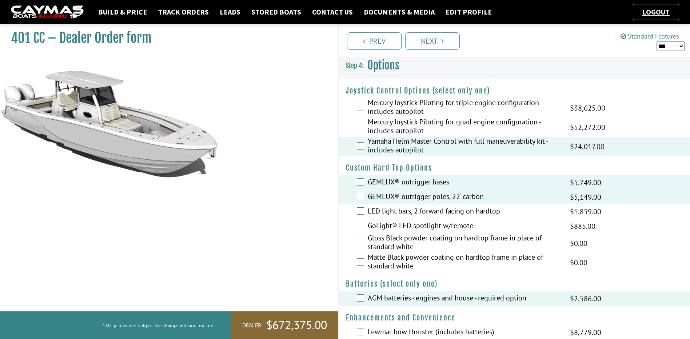
click at [676, 45] on select "*** ****** ******" at bounding box center [670, 45] width 28 height 9
click at [656, 41] on select "*** ****** ******" at bounding box center [670, 45] width 28 height 9
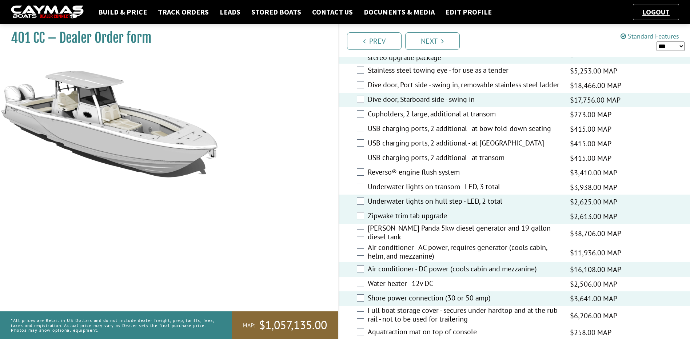
scroll to position [364, 0]
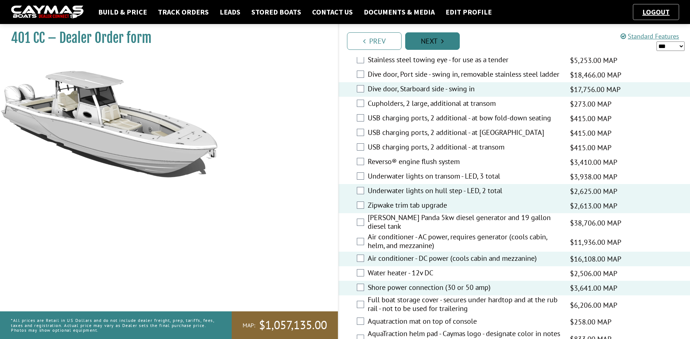
click at [418, 42] on link "Next" at bounding box center [432, 40] width 55 height 17
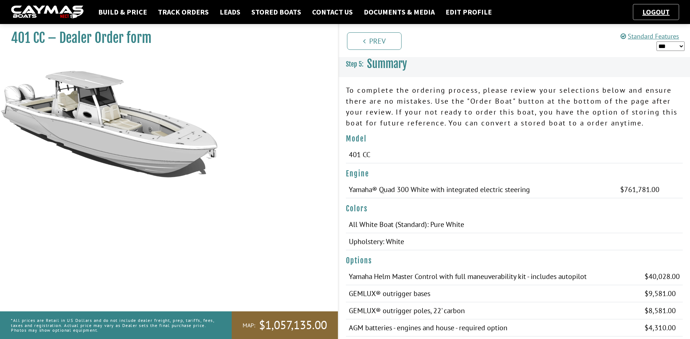
scroll to position [0, 0]
click at [673, 48] on select "*** ****** ******" at bounding box center [670, 45] width 28 height 9
click at [656, 41] on select "*** ****** ******" at bounding box center [670, 45] width 28 height 9
click at [665, 47] on select "*** ****** ******" at bounding box center [670, 45] width 28 height 9
click at [656, 41] on select "*** ****** ******" at bounding box center [670, 45] width 28 height 9
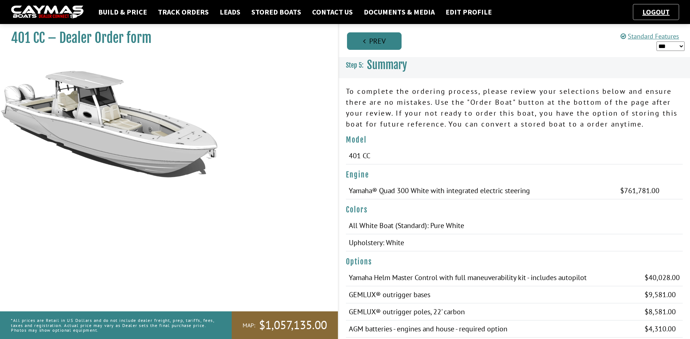
click at [375, 37] on link "Prev" at bounding box center [374, 40] width 55 height 17
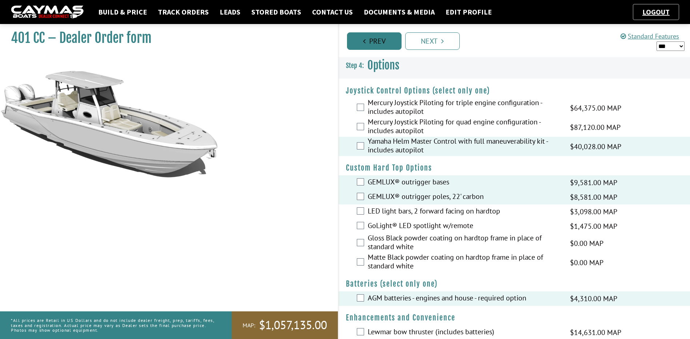
click at [375, 37] on link "Prev" at bounding box center [374, 40] width 55 height 17
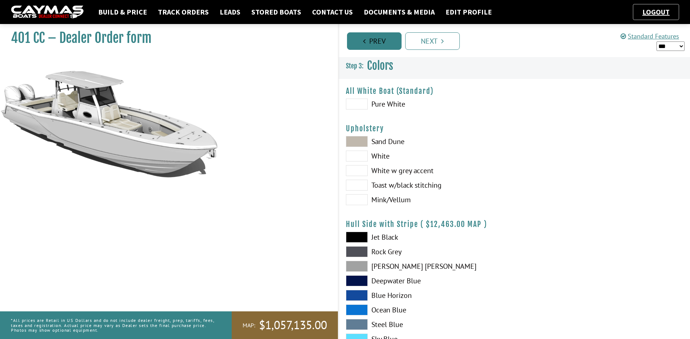
click at [375, 37] on link "Prev" at bounding box center [374, 40] width 55 height 17
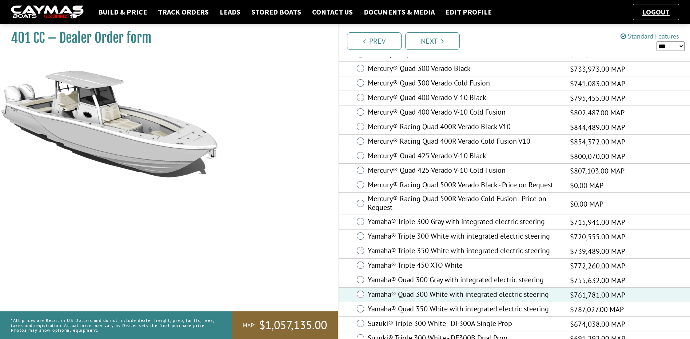
scroll to position [218, 0]
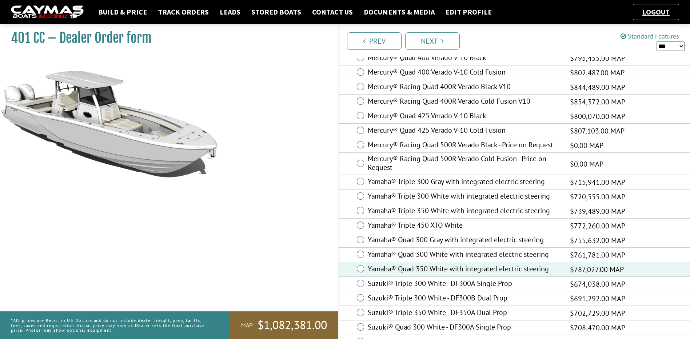
click at [679, 47] on select "*** ****** ******" at bounding box center [670, 45] width 28 height 9
click at [656, 41] on select "*** ****** ******" at bounding box center [670, 45] width 28 height 9
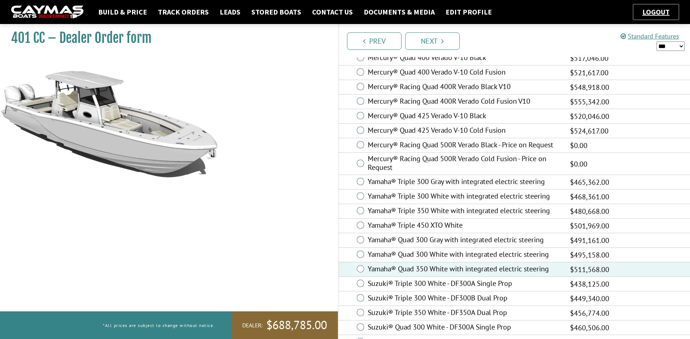
click at [635, 124] on div "Mercury® Quad 425 Verado V-10 Cold Fusion $807,103.00 MAP $524,617.00 $807,103.…" at bounding box center [514, 131] width 352 height 15
click at [499, 40] on ul "Prev Next" at bounding box center [517, 40] width 345 height 19
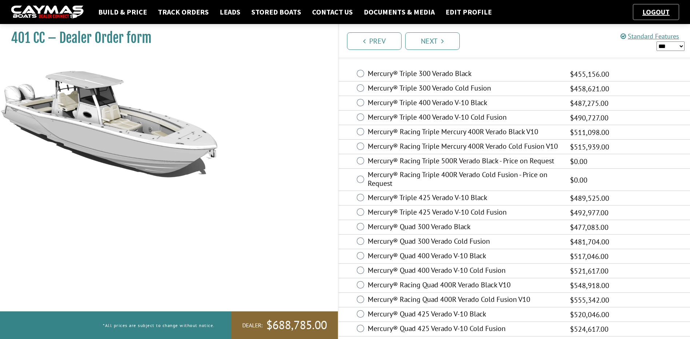
scroll to position [0, 0]
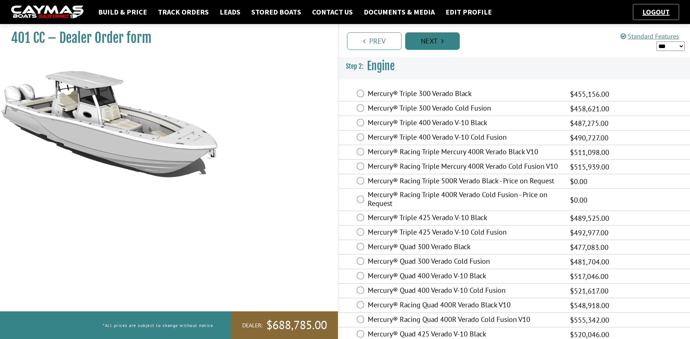
click at [432, 39] on link "Next" at bounding box center [432, 40] width 55 height 17
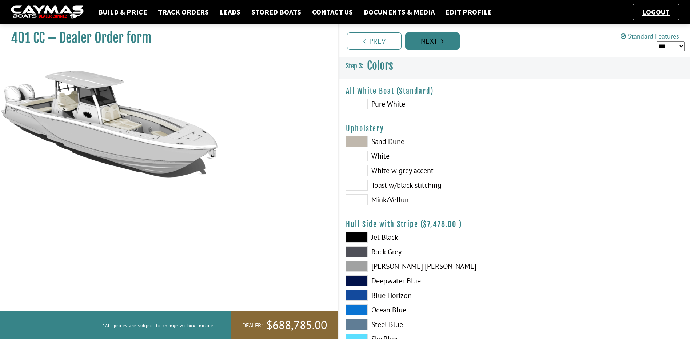
click at [432, 39] on link "Next" at bounding box center [432, 40] width 55 height 17
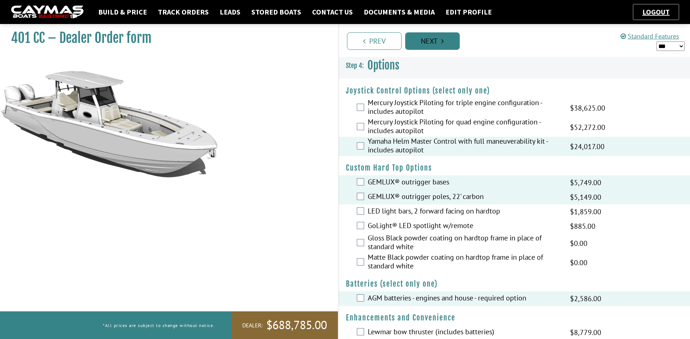
click at [432, 39] on link "Next" at bounding box center [432, 40] width 55 height 17
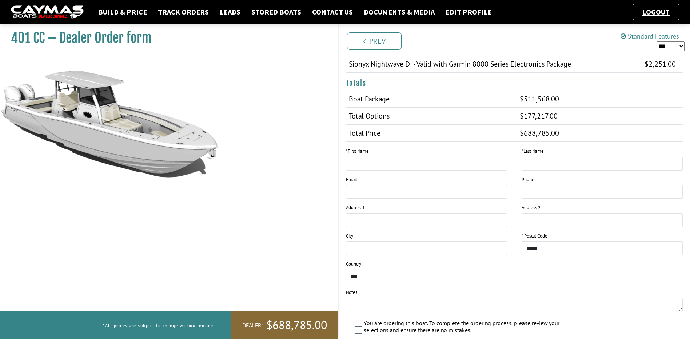
scroll to position [364, 0]
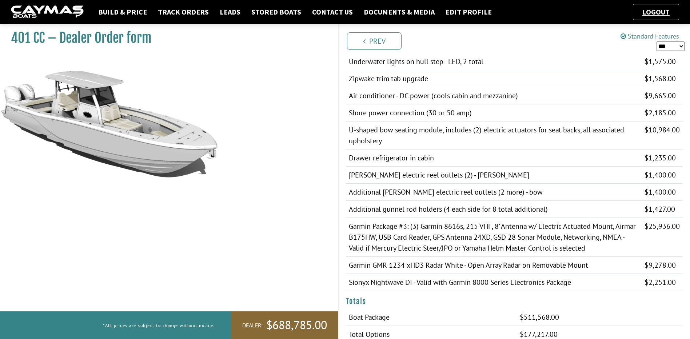
click at [668, 44] on select "*** ****** ******" at bounding box center [670, 45] width 28 height 9
select select "*"
click at [656, 41] on select "*** ****** ******" at bounding box center [670, 45] width 28 height 9
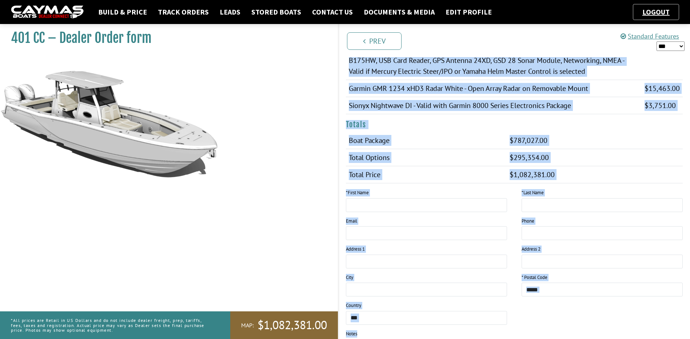
scroll to position [638, 0]
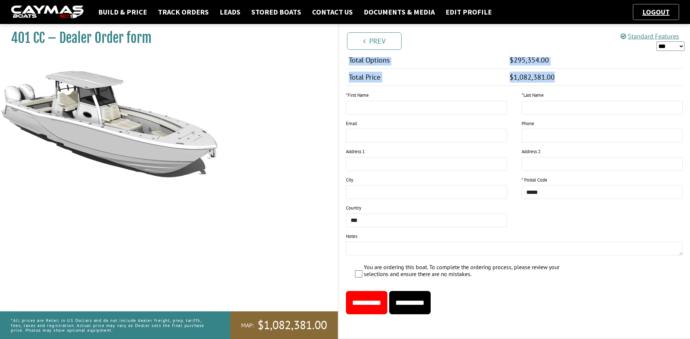
drag, startPoint x: 348, startPoint y: 92, endPoint x: 588, endPoint y: 83, distance: 240.5
drag, startPoint x: 588, startPoint y: 83, endPoint x: 539, endPoint y: 79, distance: 49.2
copy div "l ipsumdol sit ametcons adipisc, elitse doeius temp incididunt utlab etd magnaa…"
